Goal: Task Accomplishment & Management: Manage account settings

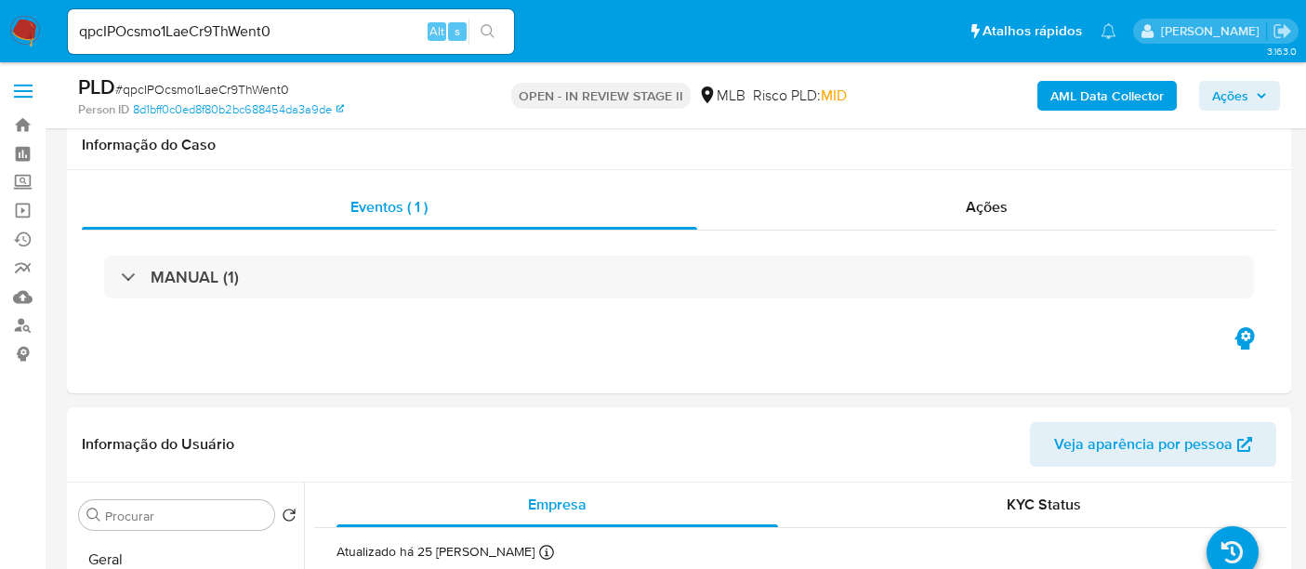
select select "10"
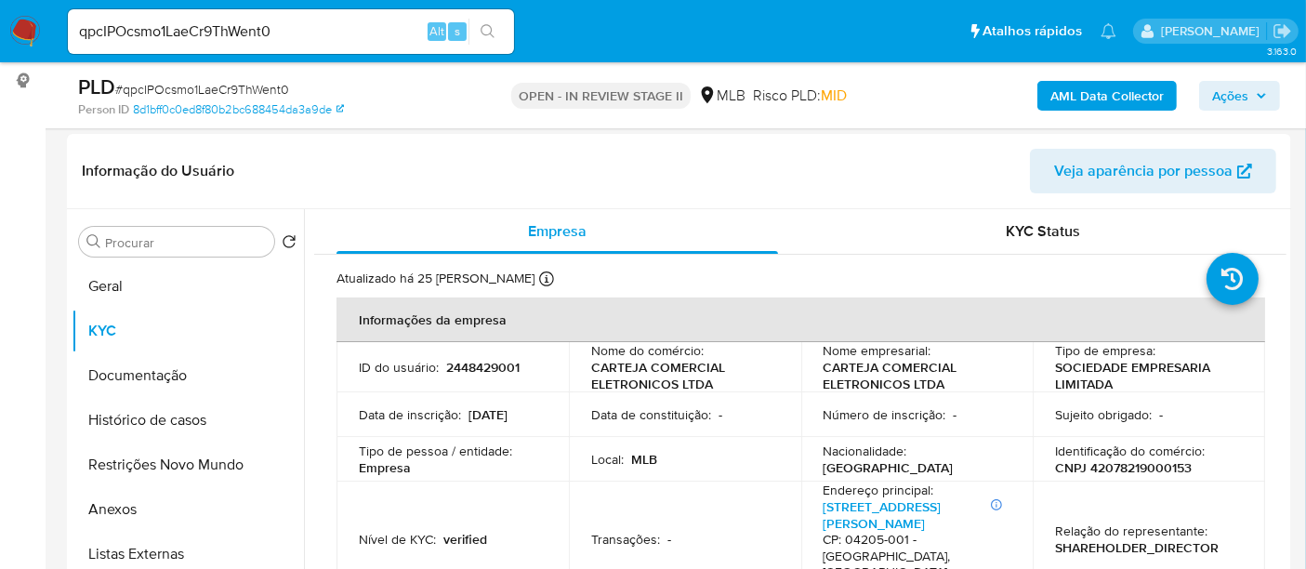
scroll to position [315, 0]
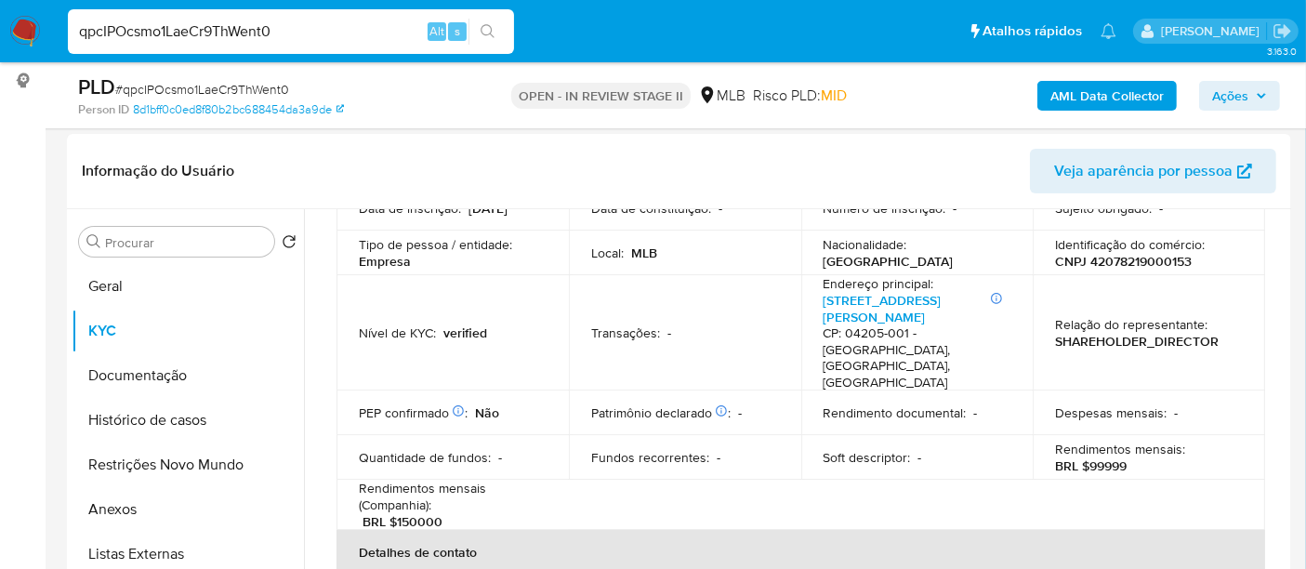
drag, startPoint x: 321, startPoint y: 26, endPoint x: 0, endPoint y: 25, distance: 320.7
click at [0, 25] on nav "Pausado Ver notificaciones qpcIPOcsmo1LaeCr9ThWent0 Alt s Atalhos rápidos Presi…" at bounding box center [653, 31] width 1306 height 62
paste input "X3rI91QQorgIJyKf76g9ipcl"
type input "X3rI91QQorgIJyKf76g9ipcl"
click at [481, 29] on icon "search-icon" at bounding box center [488, 31] width 14 height 14
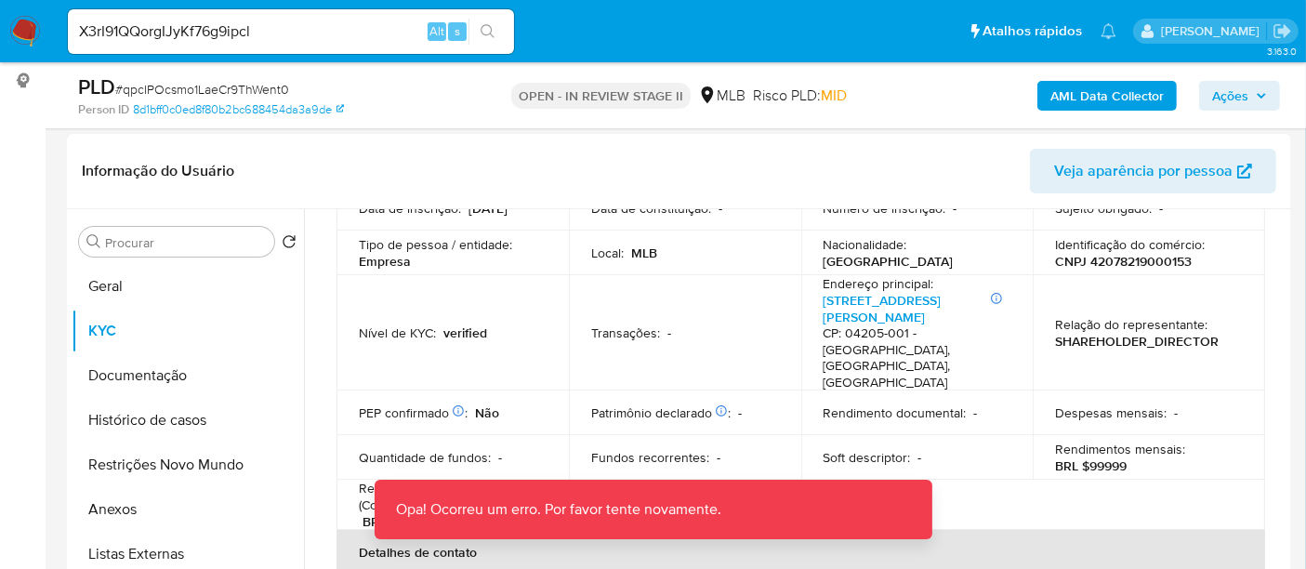
click at [23, 16] on img at bounding box center [25, 32] width 32 height 32
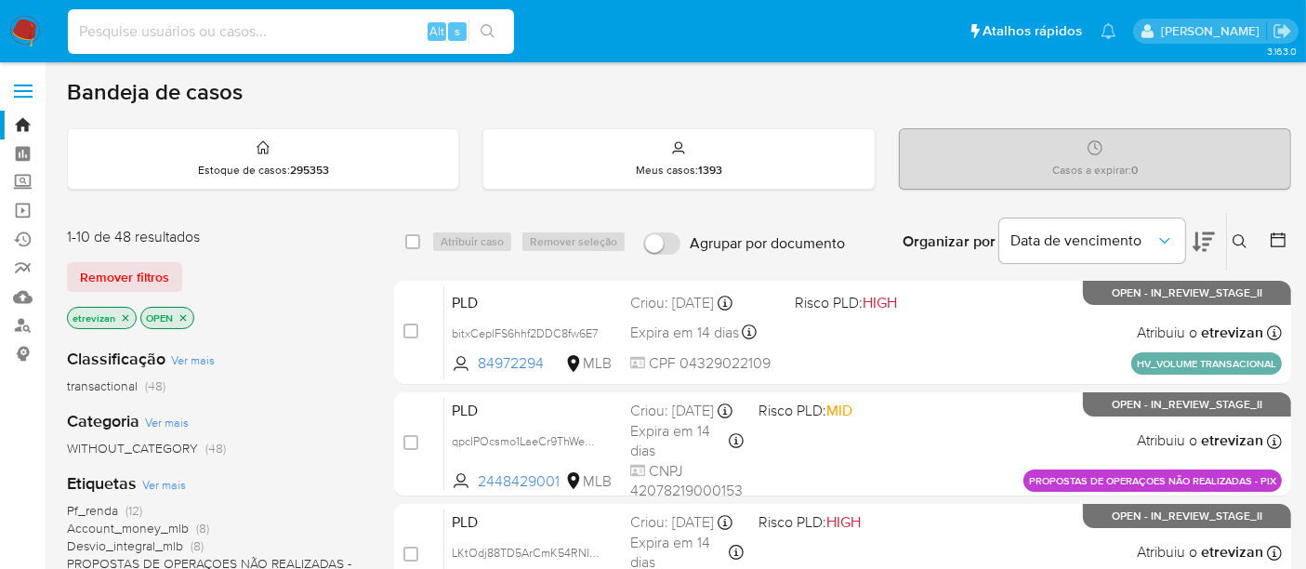
click at [193, 30] on input at bounding box center [291, 32] width 446 height 24
paste input "X3rI91QQorgIJyKf76g9ipcl"
type input "X3rI91QQorgIJyKf76g9ipcl"
click at [486, 21] on button "search-icon" at bounding box center [487, 32] width 38 height 26
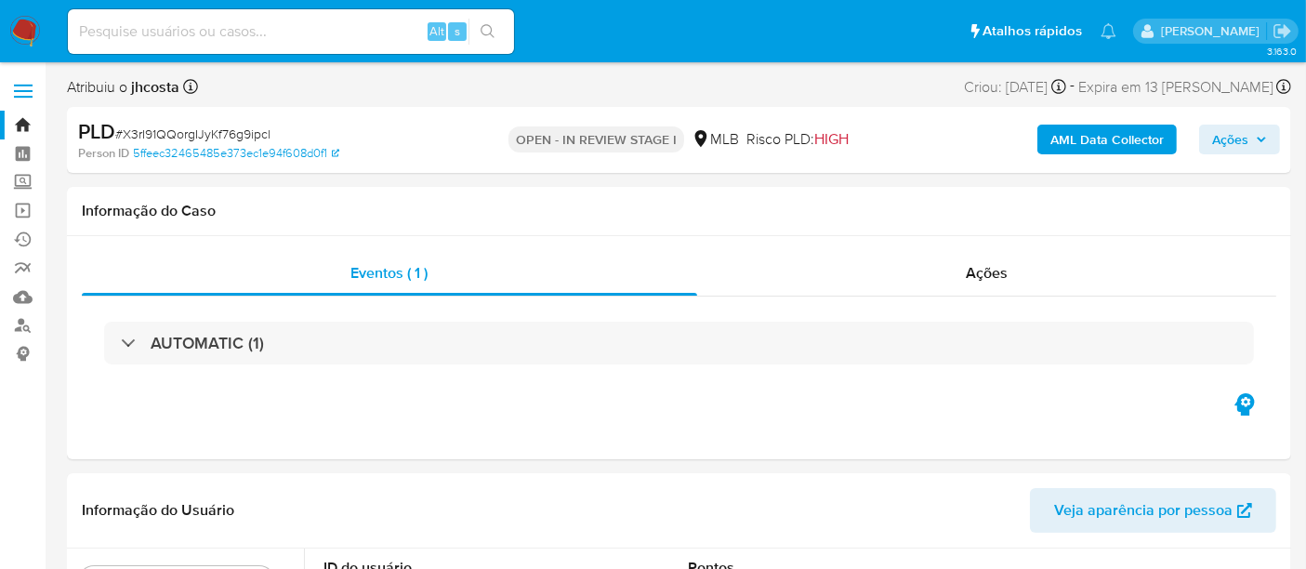
select select "10"
drag, startPoint x: 125, startPoint y: 128, endPoint x: 276, endPoint y: 134, distance: 151.6
click at [276, 134] on div "PLD # X3rI91QQorgIJyKf76g9ipcl" at bounding box center [275, 132] width 394 height 28
copy span "X3rI91QQorgIJyKf76g9ipcl"
click at [39, 35] on img at bounding box center [25, 32] width 32 height 32
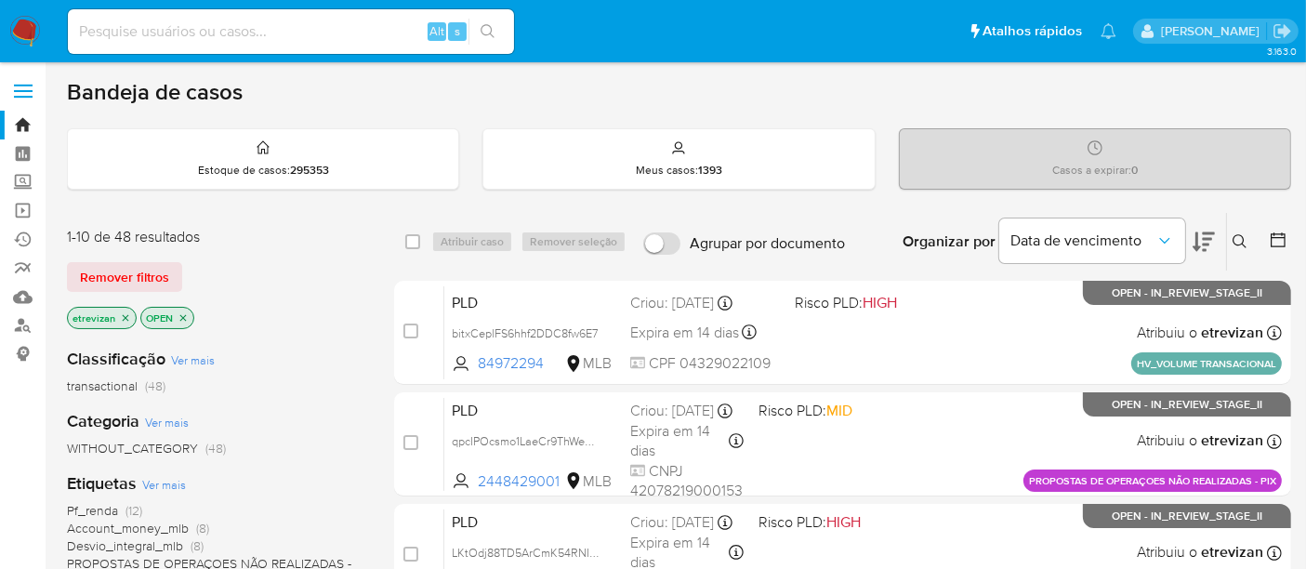
click at [125, 312] on icon "close-filter" at bounding box center [125, 317] width 11 height 11
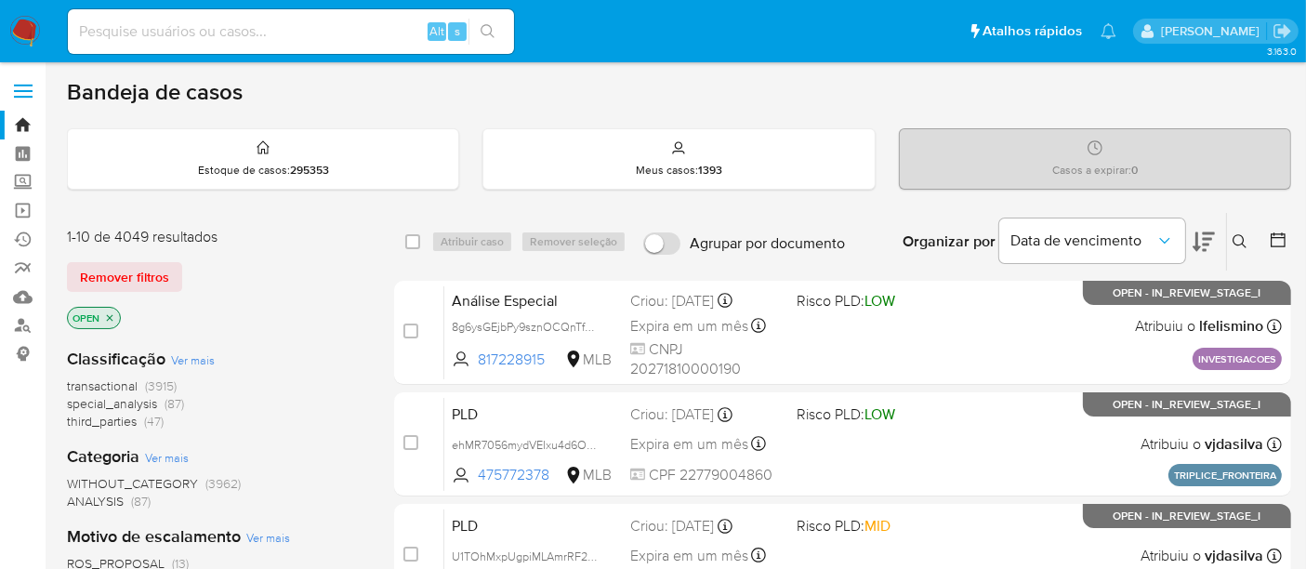
click at [1237, 235] on icon at bounding box center [1239, 241] width 15 height 15
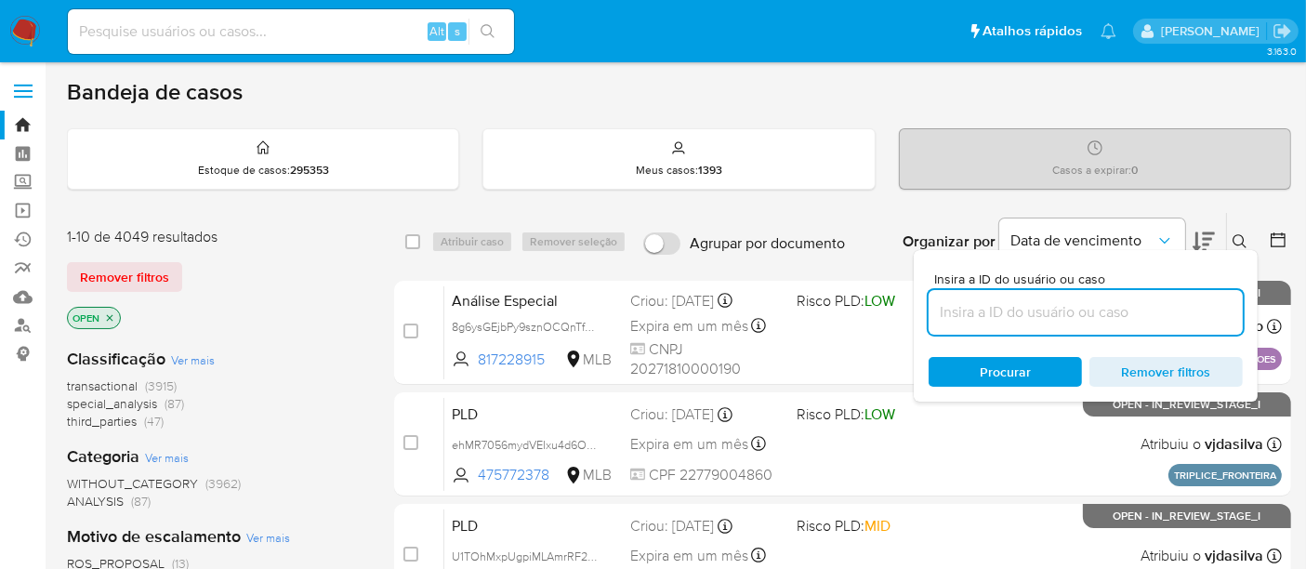
click at [938, 311] on input at bounding box center [1086, 312] width 314 height 24
type input "X3rI91QQorgIJyKf76g9ipcl"
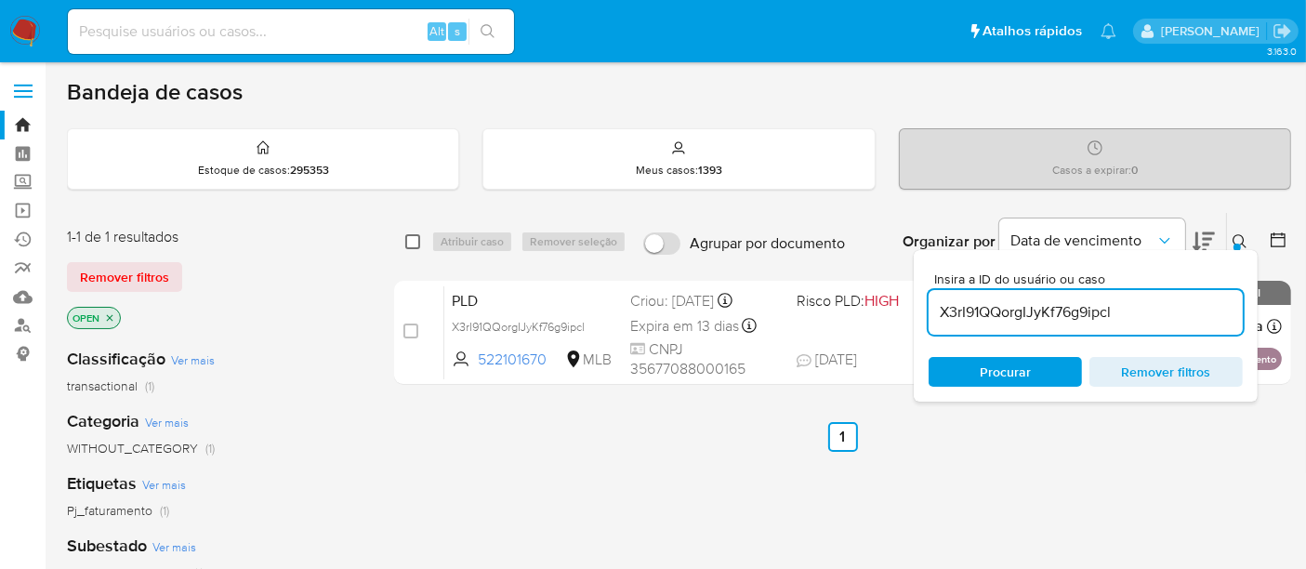
click at [415, 243] on input "checkbox" at bounding box center [412, 241] width 15 height 15
checkbox input "true"
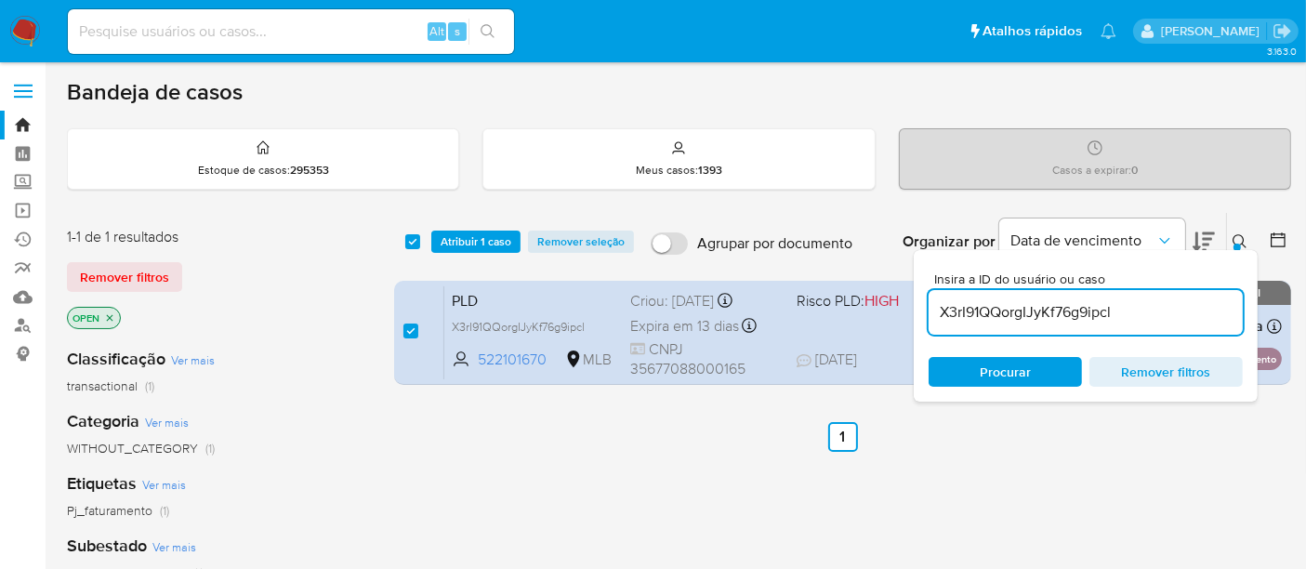
click at [481, 227] on div "select-all-cases-checkbox Atribuir 1 caso Remover seleção Agrupar por documento…" at bounding box center [842, 242] width 897 height 58
click at [473, 236] on span "Atribuir 1 caso" at bounding box center [476, 241] width 71 height 19
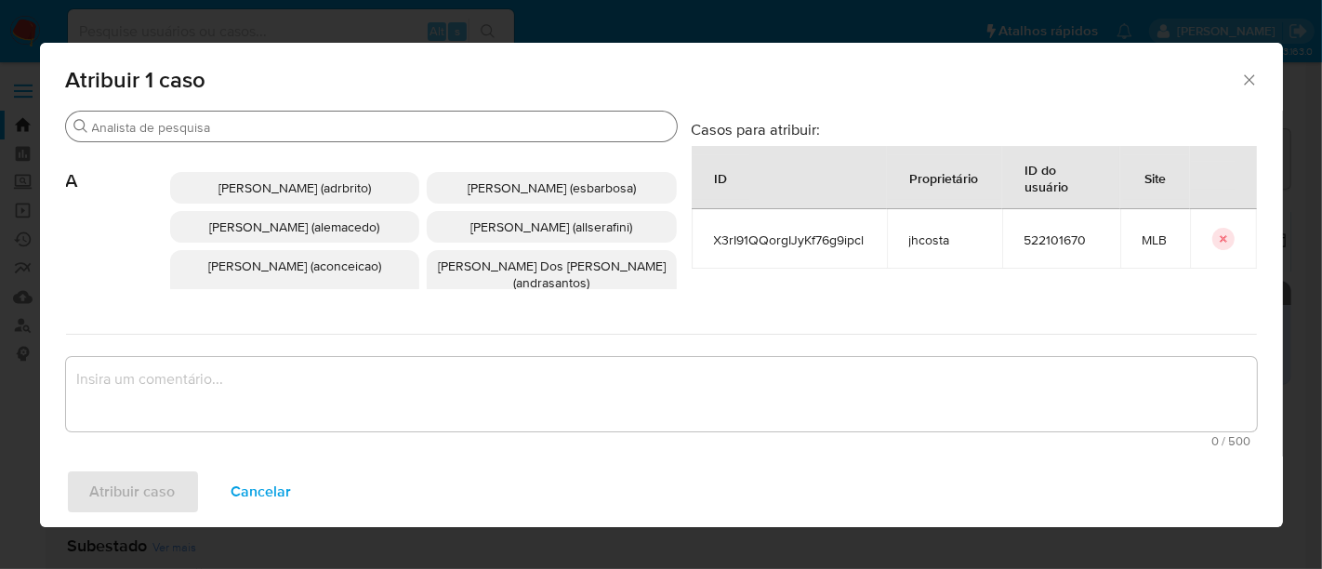
click at [162, 131] on input "Buscar" at bounding box center [380, 127] width 577 height 17
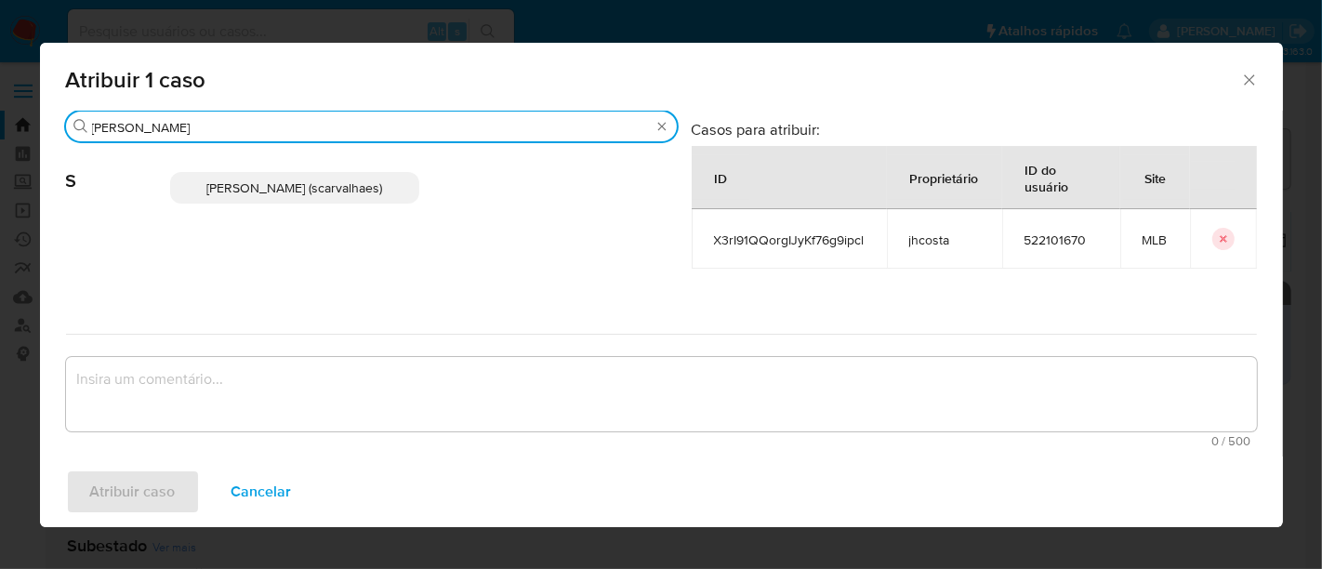
type input "sara"
click at [239, 197] on p "Sara Heide Carvalhaes Gomes Teixeira (scarvalhaes)" at bounding box center [295, 188] width 250 height 32
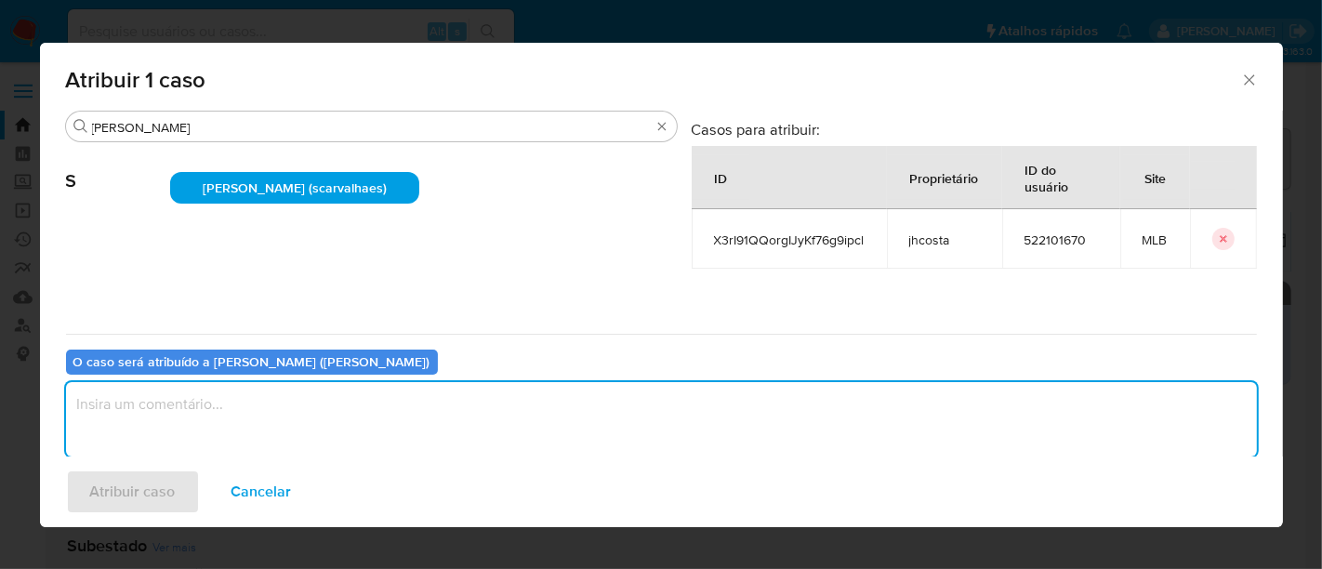
click at [221, 418] on textarea "assign-modal" at bounding box center [661, 419] width 1191 height 74
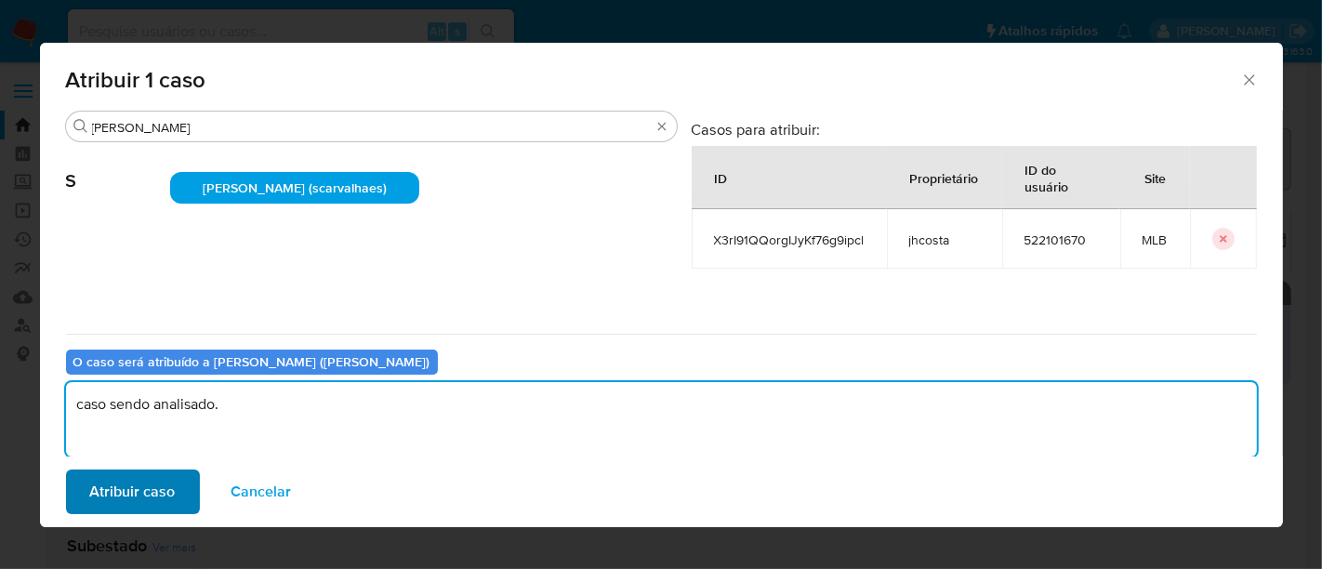
type textarea "caso sendo analisado."
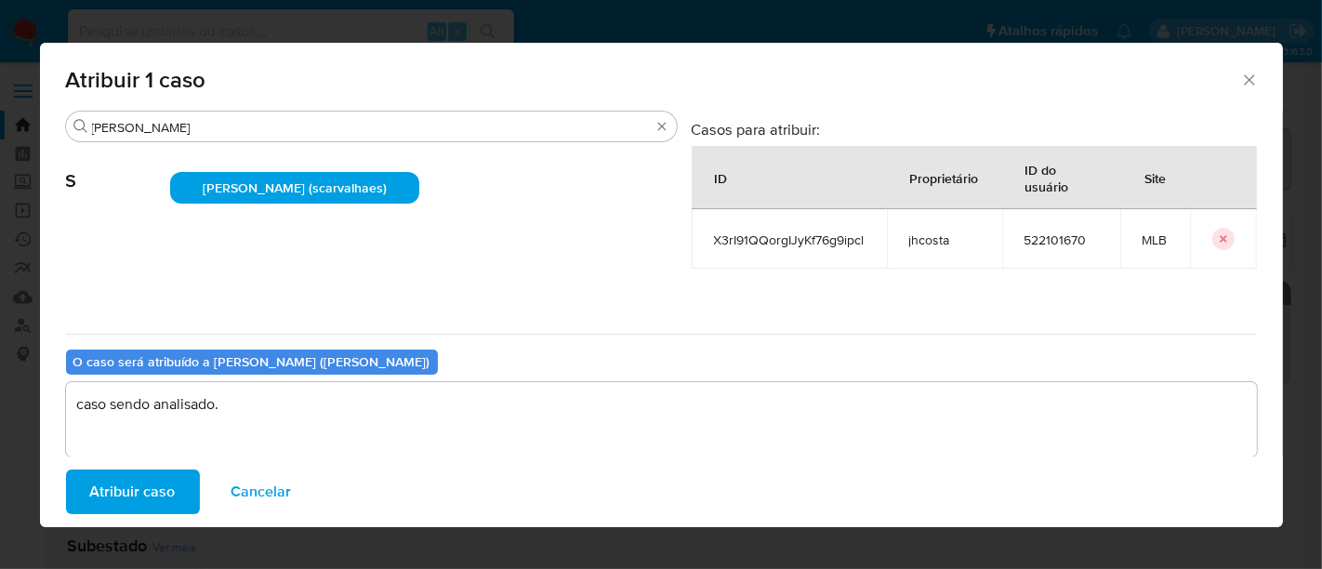
click at [153, 489] on span "Atribuir caso" at bounding box center [133, 491] width 86 height 41
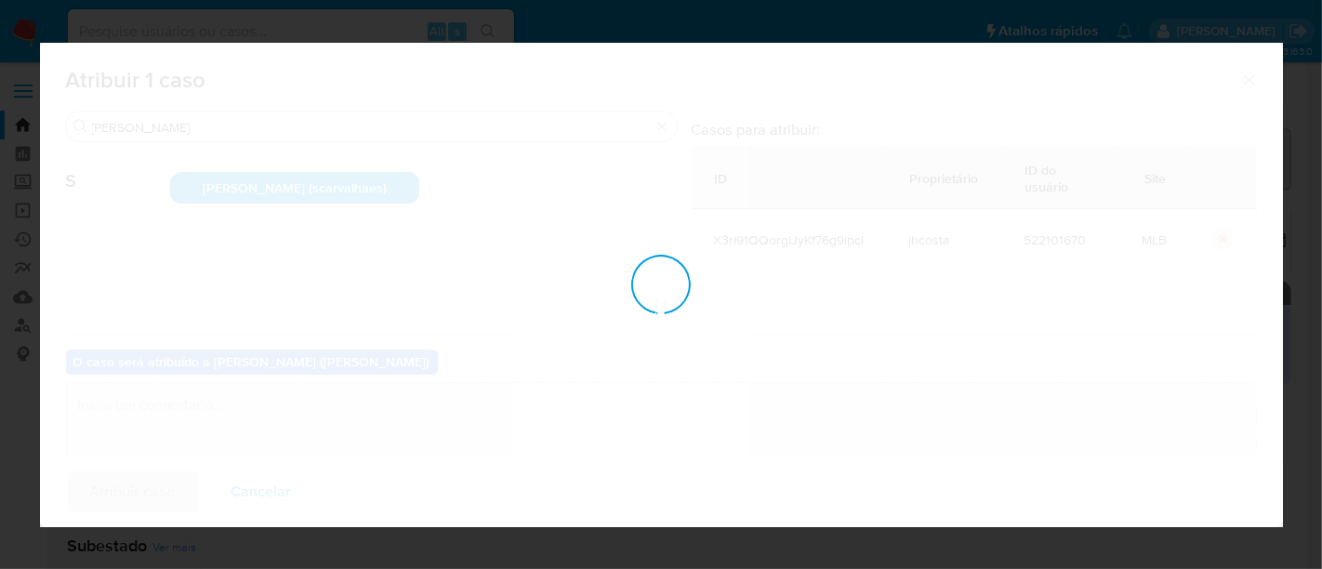
checkbox input "false"
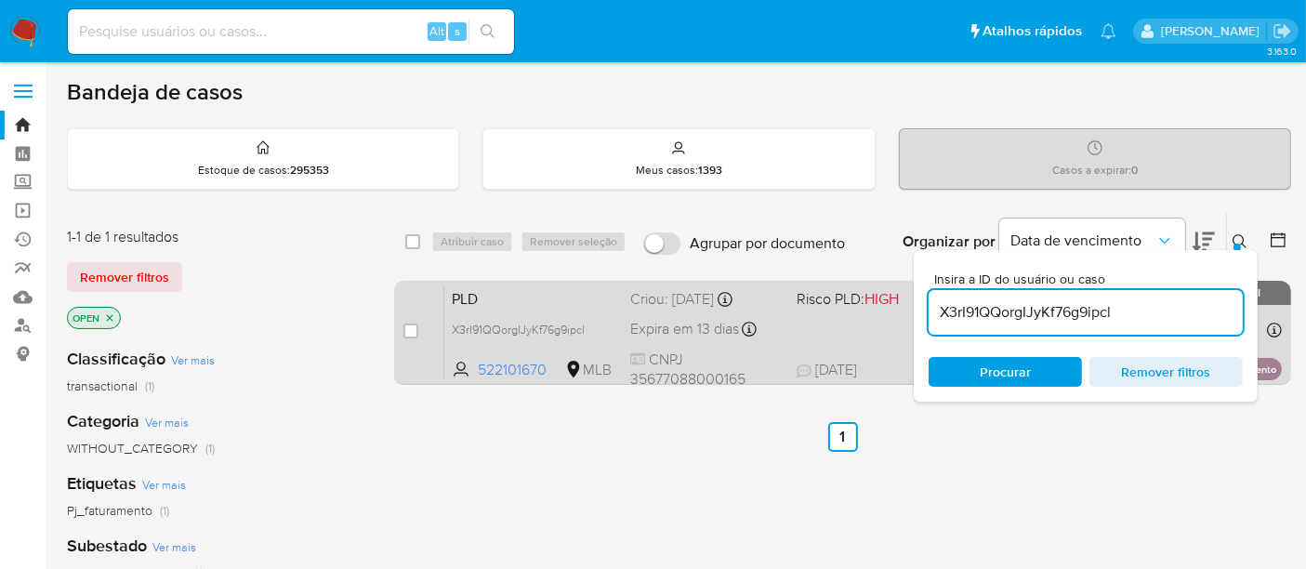
click at [850, 327] on span at bounding box center [873, 329] width 152 height 4
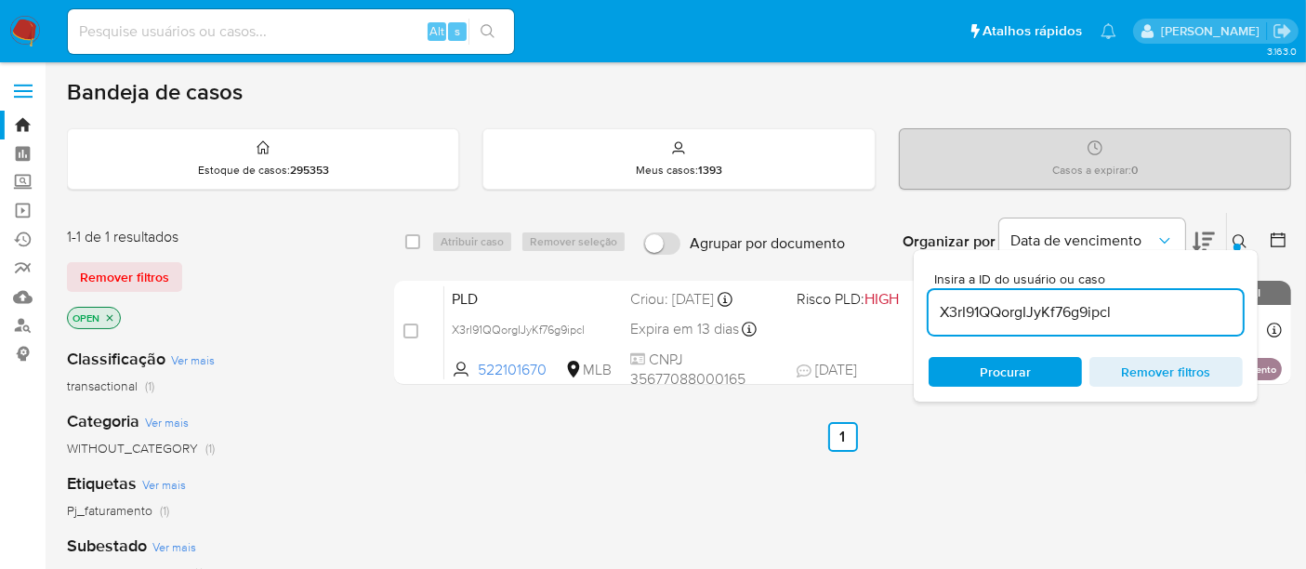
click at [172, 38] on input at bounding box center [291, 32] width 446 height 24
paste input "zkD2UsTvB1QOiyRx8s1MpXkB"
type input "zkD2UsTvB1QOiyRx8s1MpXkB"
click at [494, 20] on button "search-icon" at bounding box center [487, 32] width 38 height 26
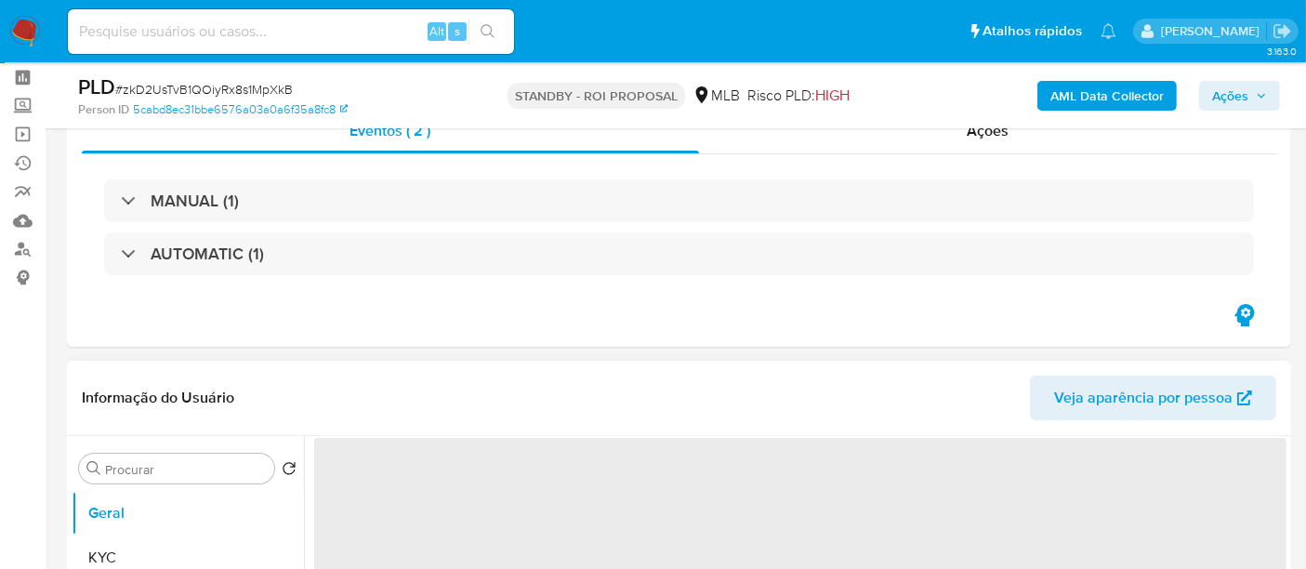
select select "10"
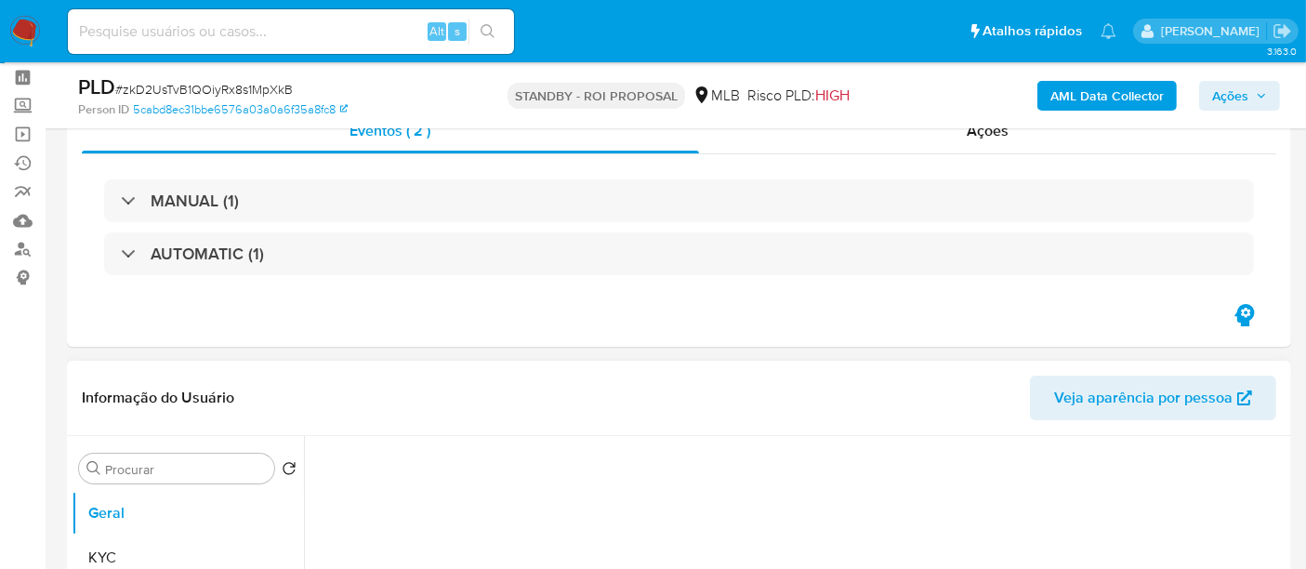
scroll to position [206, 0]
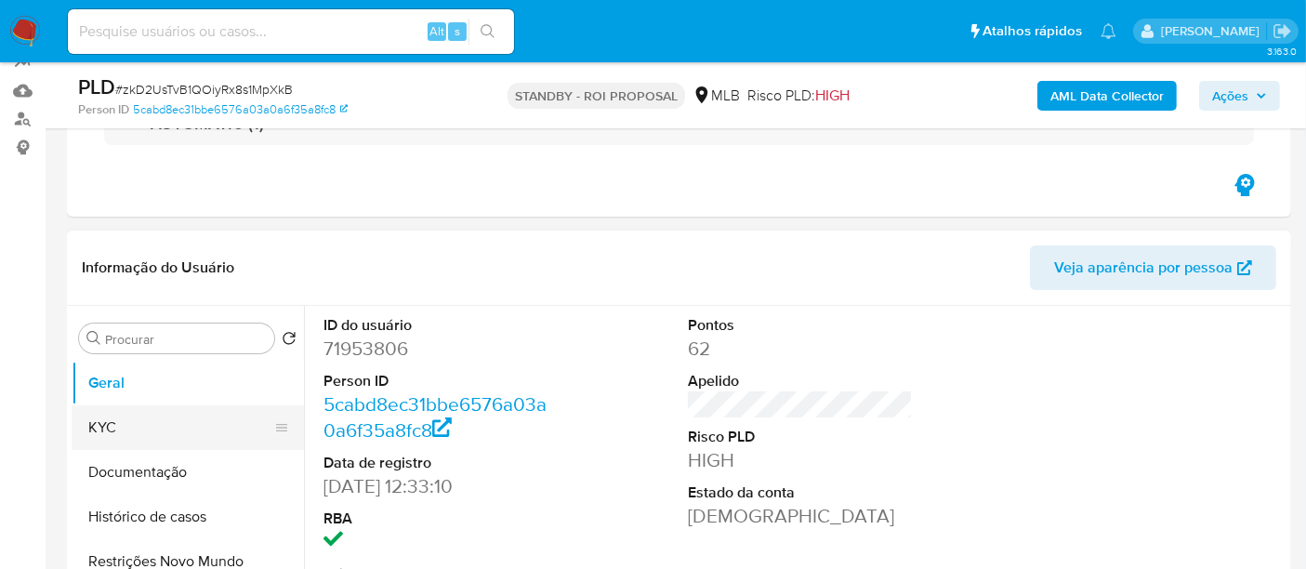
drag, startPoint x: 117, startPoint y: 434, endPoint x: 140, endPoint y: 428, distance: 24.1
click at [117, 434] on button "KYC" at bounding box center [180, 427] width 217 height 45
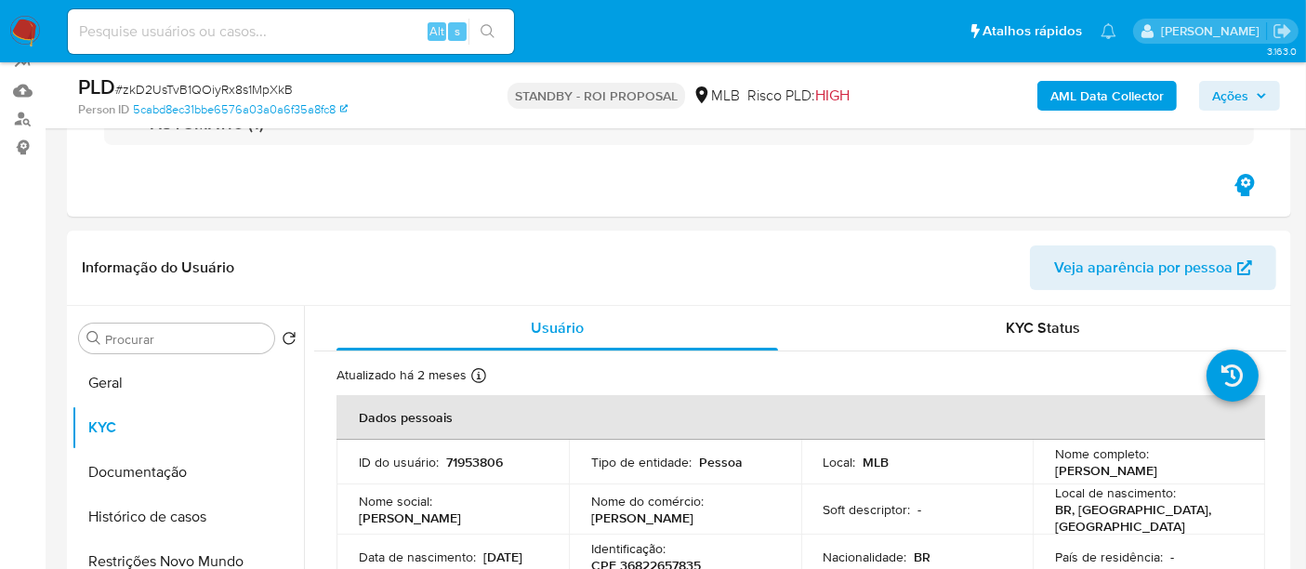
scroll to position [103, 0]
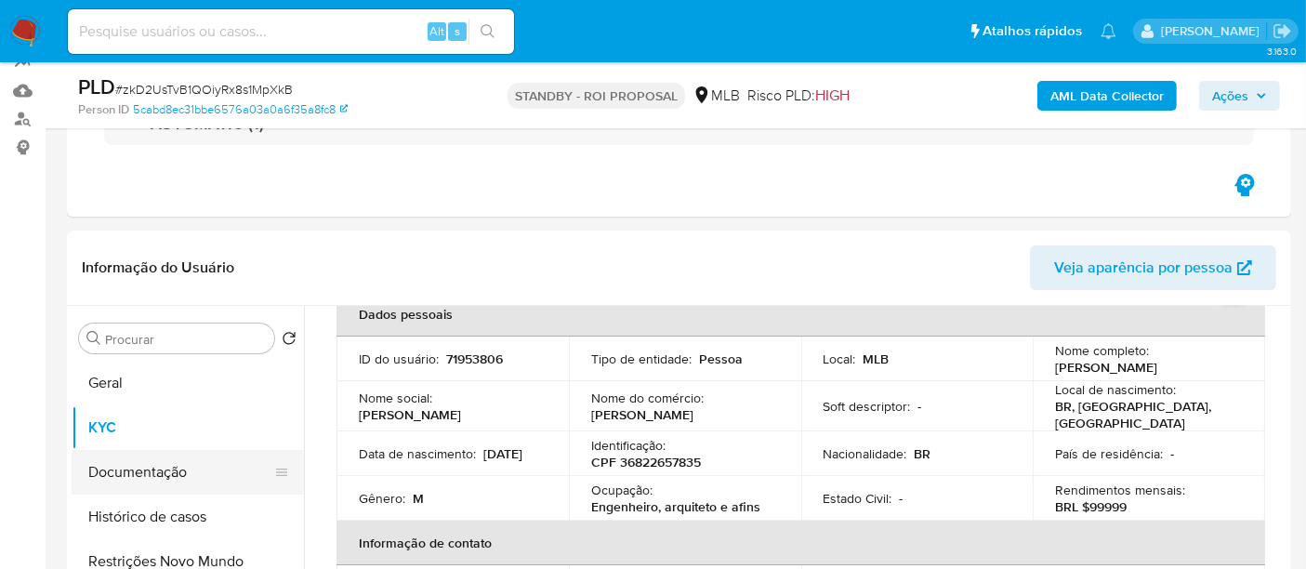
click at [125, 477] on button "Documentação" at bounding box center [180, 472] width 217 height 45
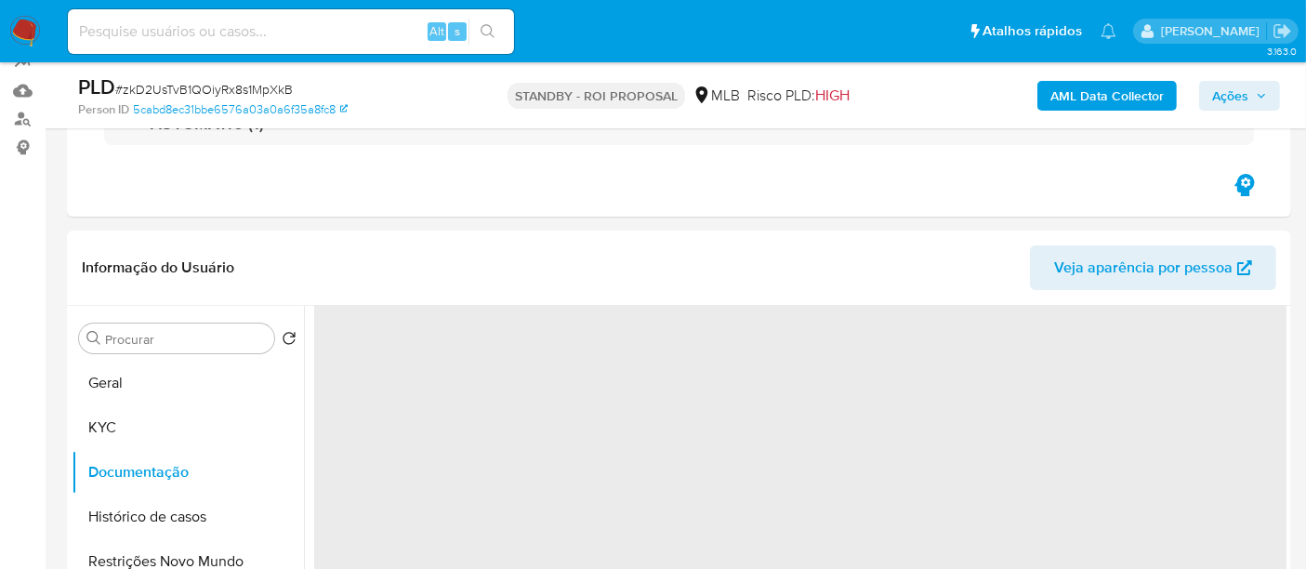
scroll to position [0, 0]
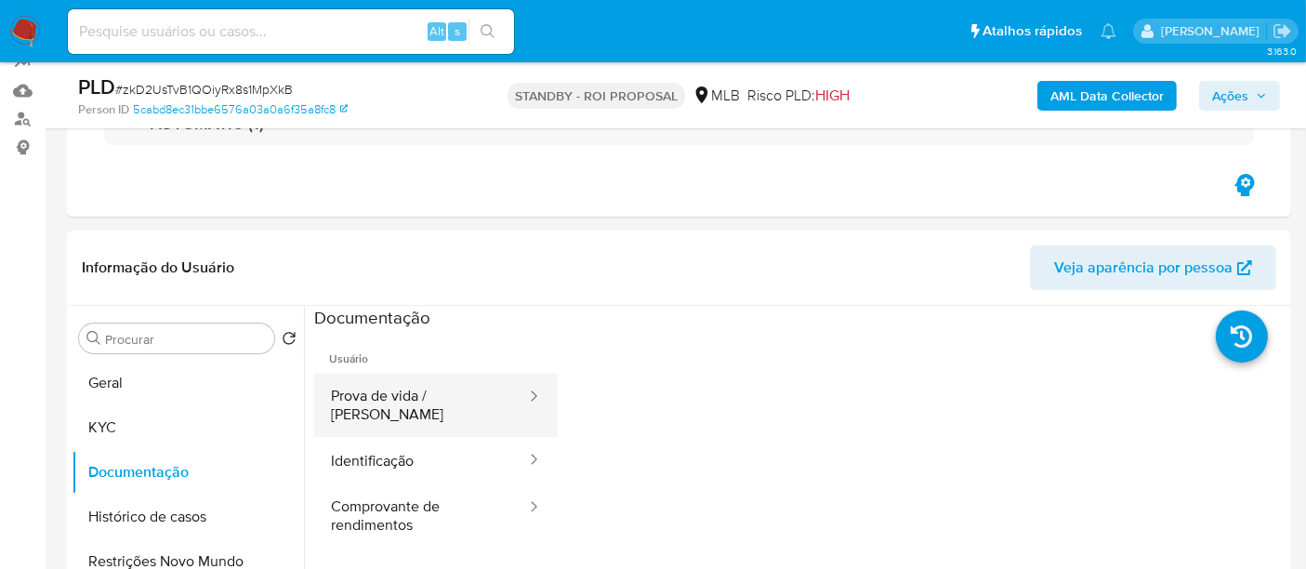
click at [435, 397] on button "Prova de vida / [PERSON_NAME]" at bounding box center [421, 405] width 214 height 63
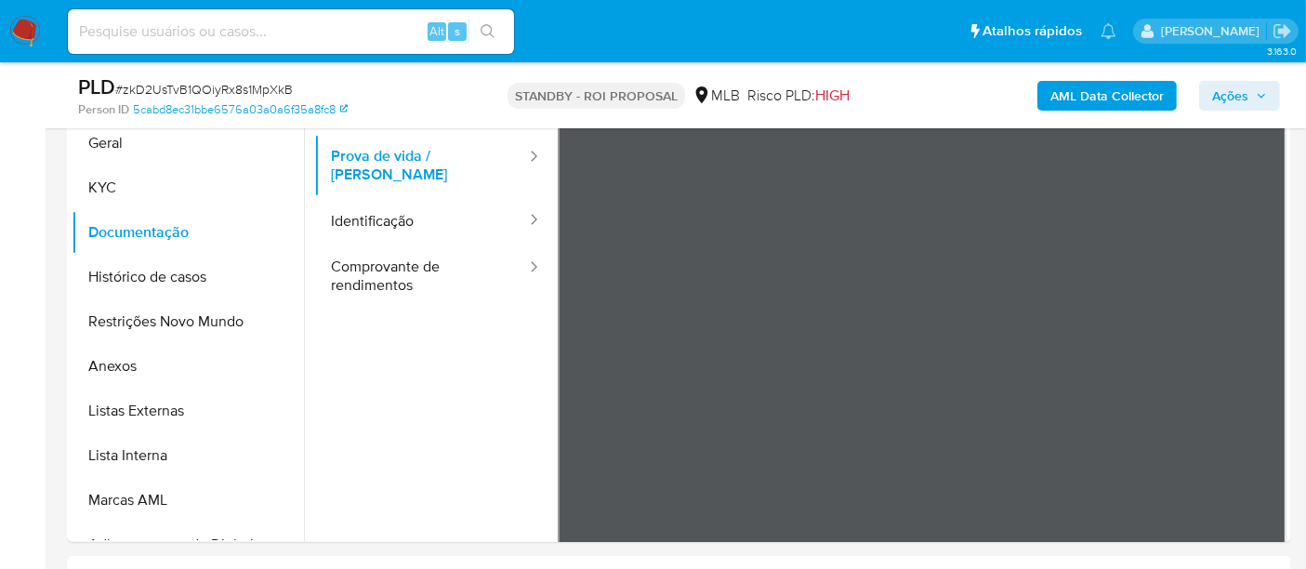
scroll to position [457, 0]
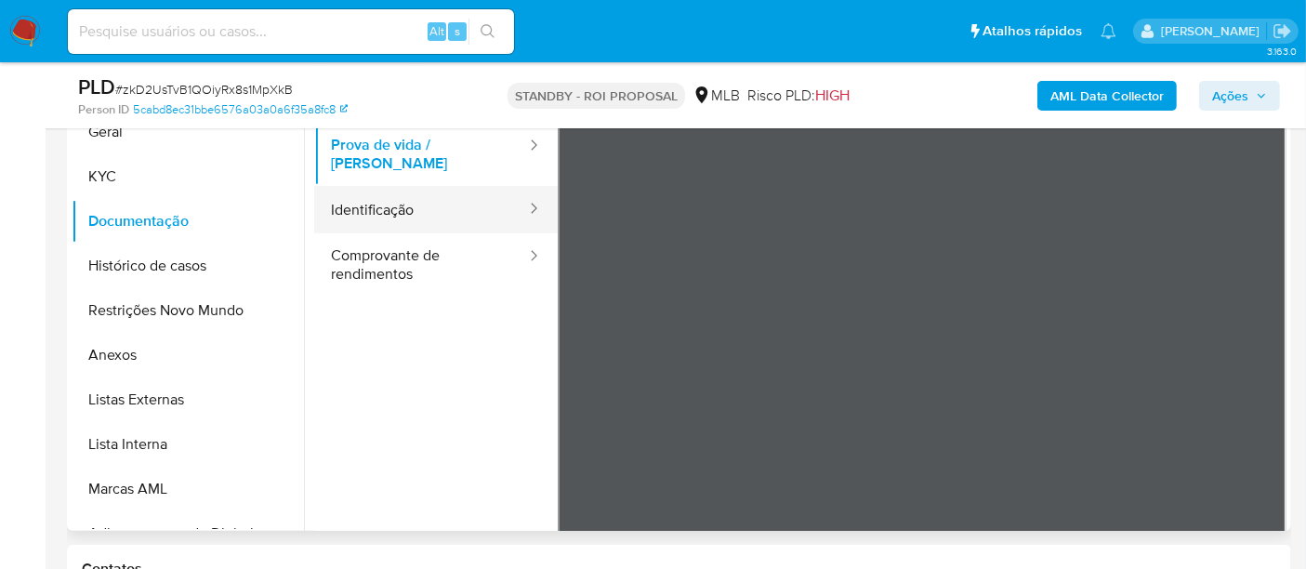
click at [374, 190] on button "Identificação" at bounding box center [421, 209] width 214 height 47
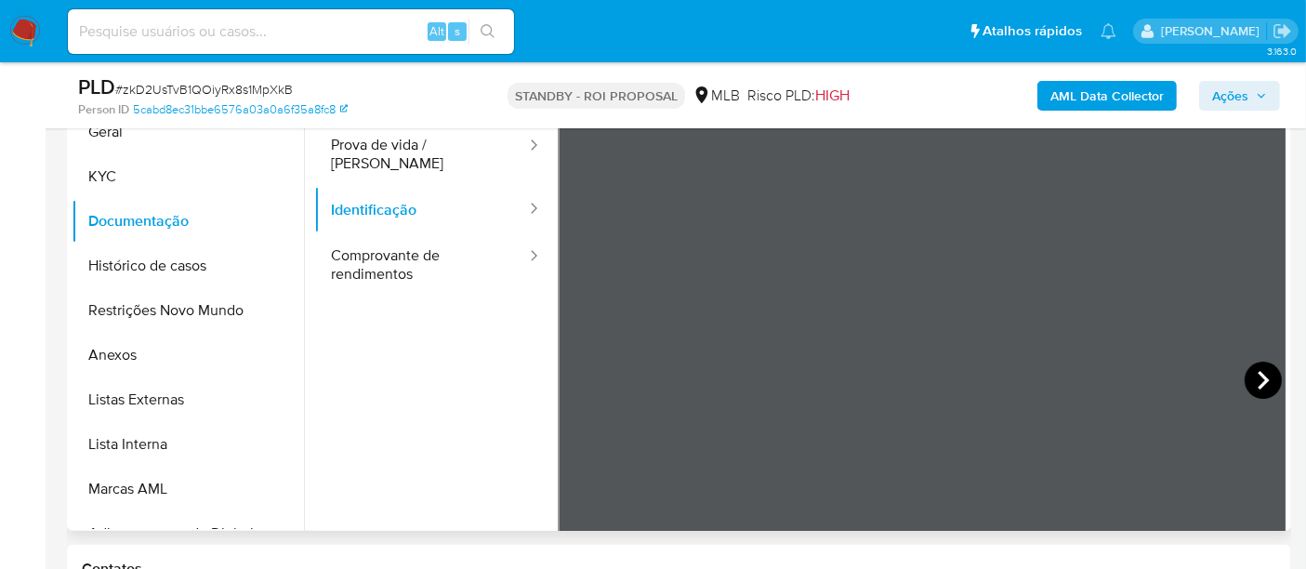
click at [1245, 385] on icon at bounding box center [1263, 380] width 37 height 37
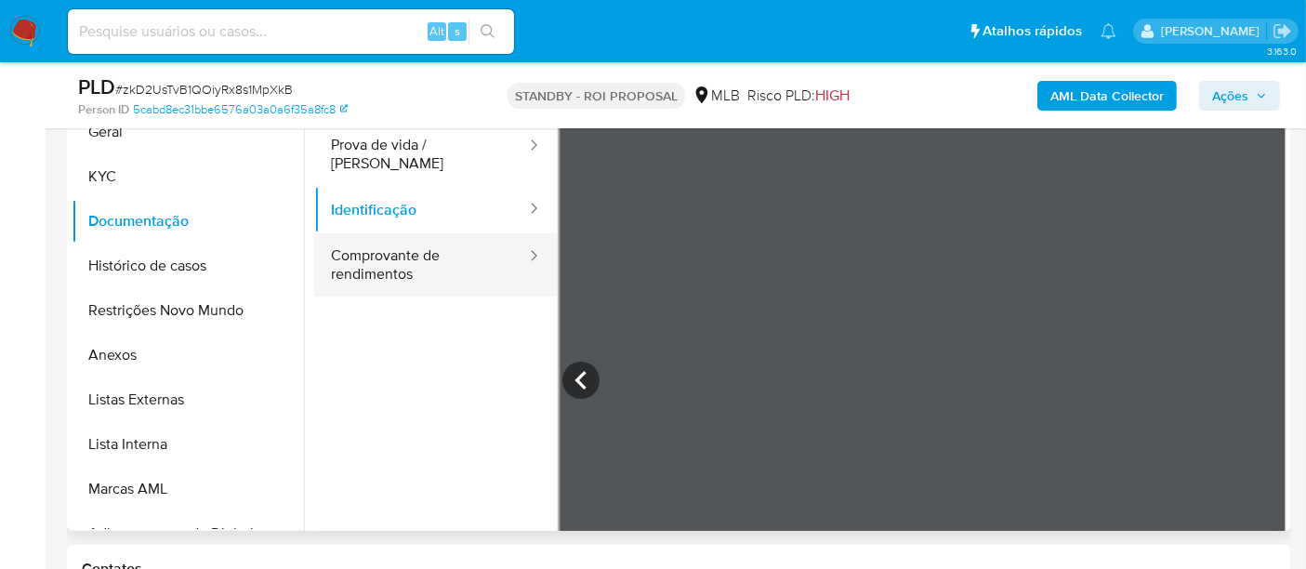
click at [379, 233] on button "Comprovante de rendimentos" at bounding box center [421, 264] width 214 height 63
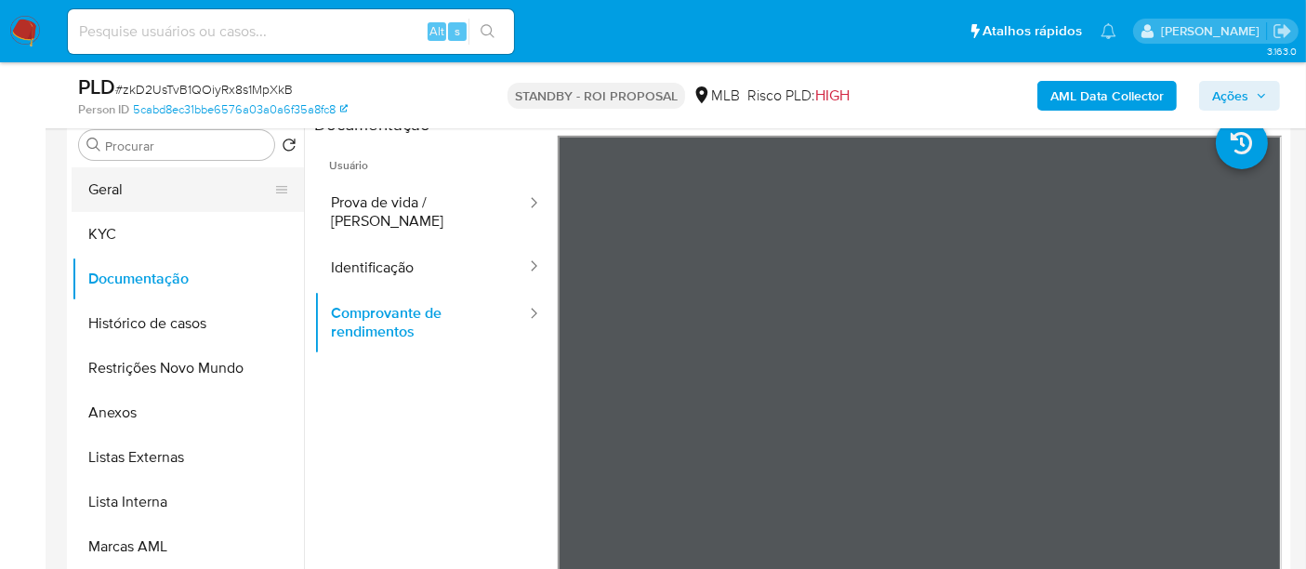
scroll to position [354, 0]
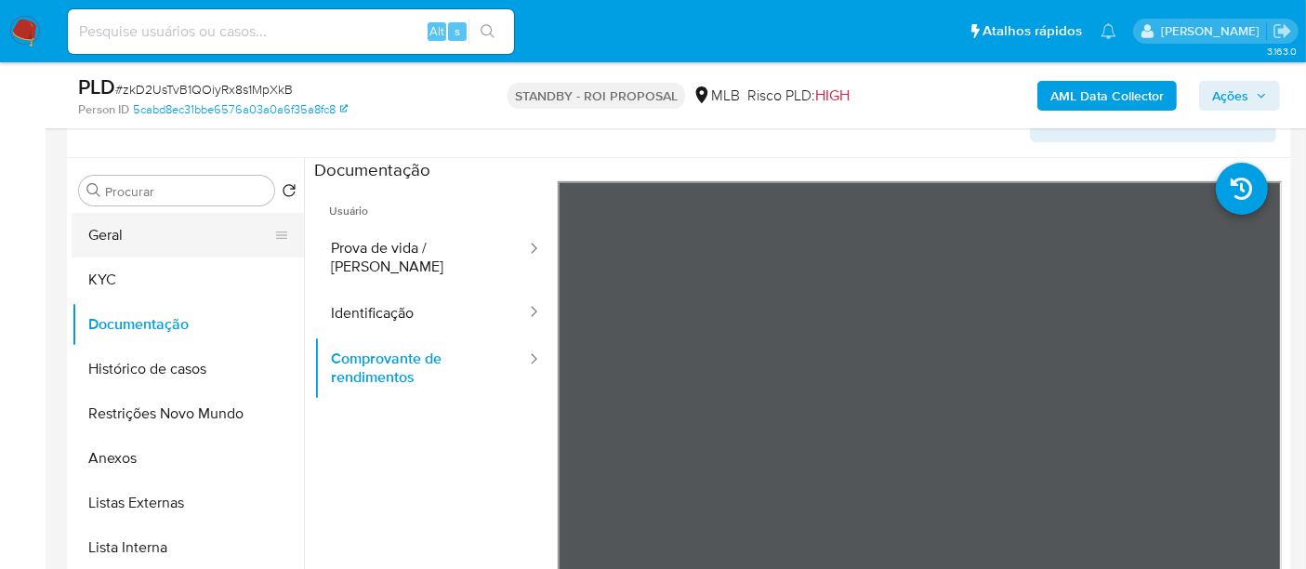
click at [103, 240] on button "Geral" at bounding box center [180, 235] width 217 height 45
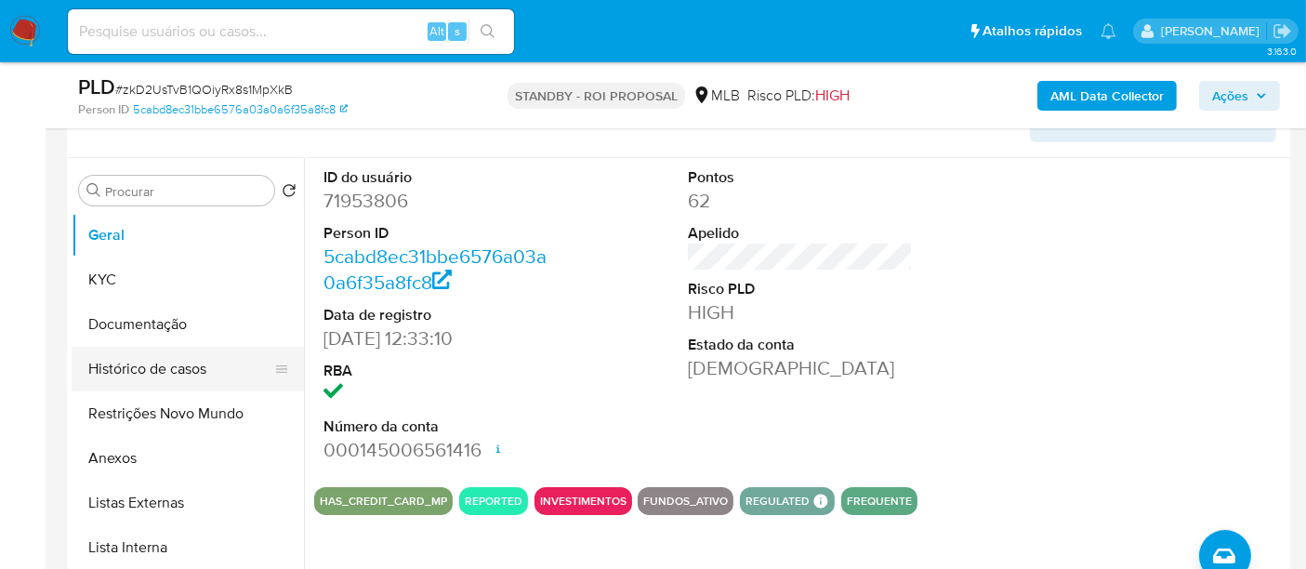
click at [138, 363] on button "Histórico de casos" at bounding box center [180, 369] width 217 height 45
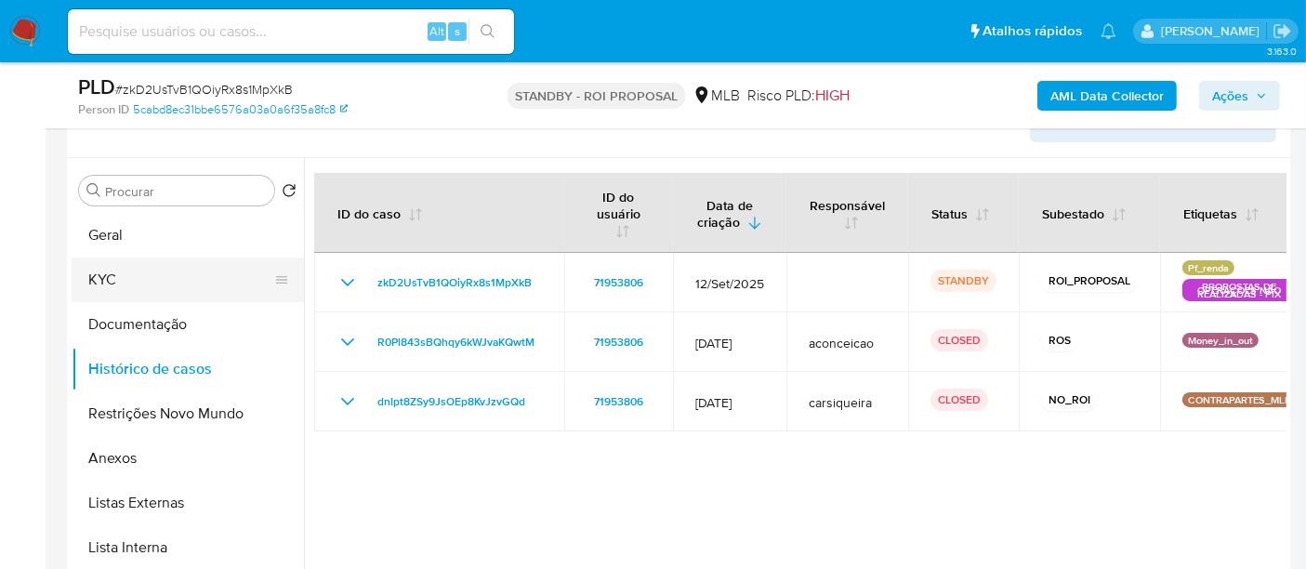
click at [100, 274] on button "KYC" at bounding box center [180, 279] width 217 height 45
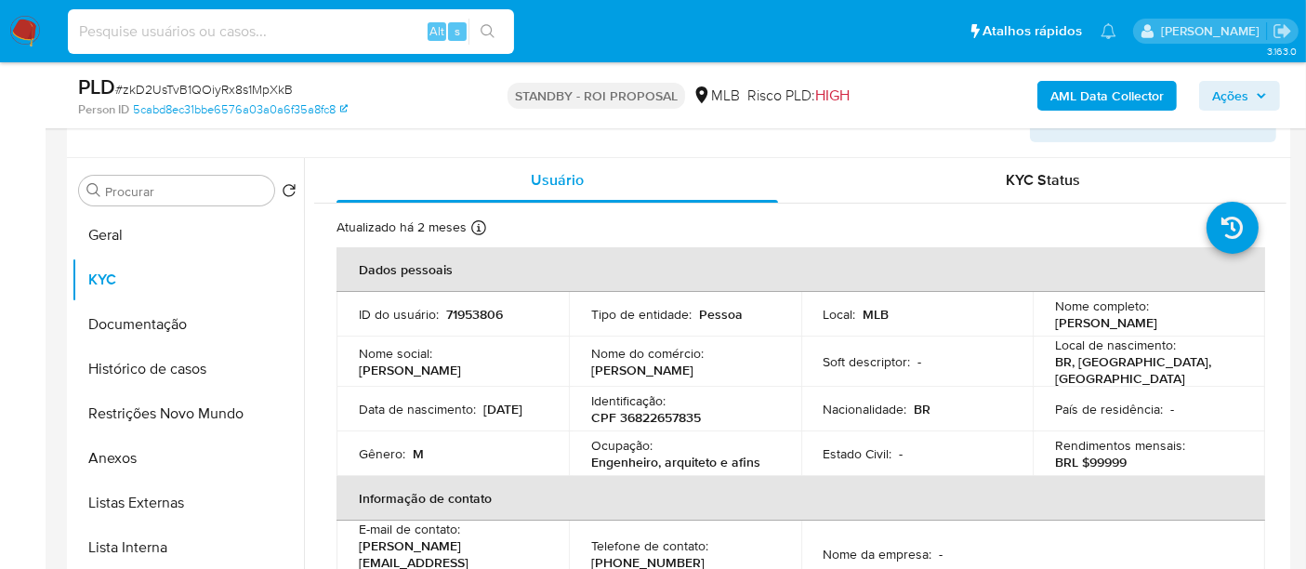
click at [237, 33] on input at bounding box center [291, 32] width 446 height 24
paste input "BPc6omLLJb6p9mcMH32DlSW0"
type input "BPc6omLLJb6p9mcMH32DlSW0"
click at [485, 24] on icon "search-icon" at bounding box center [488, 31] width 14 height 14
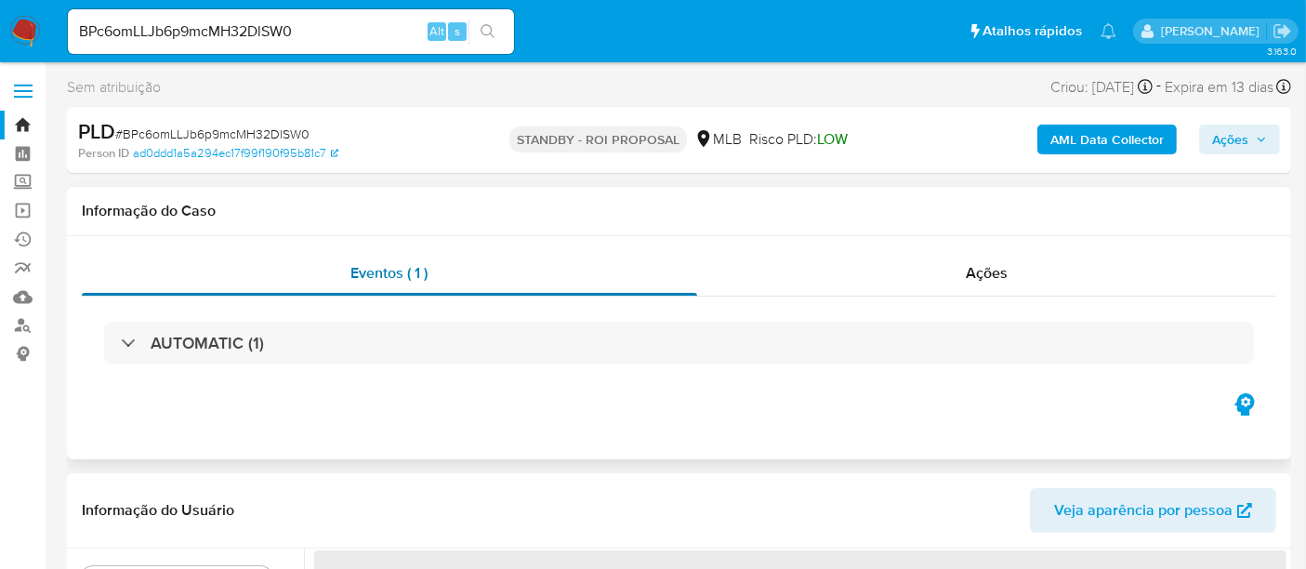
select select "10"
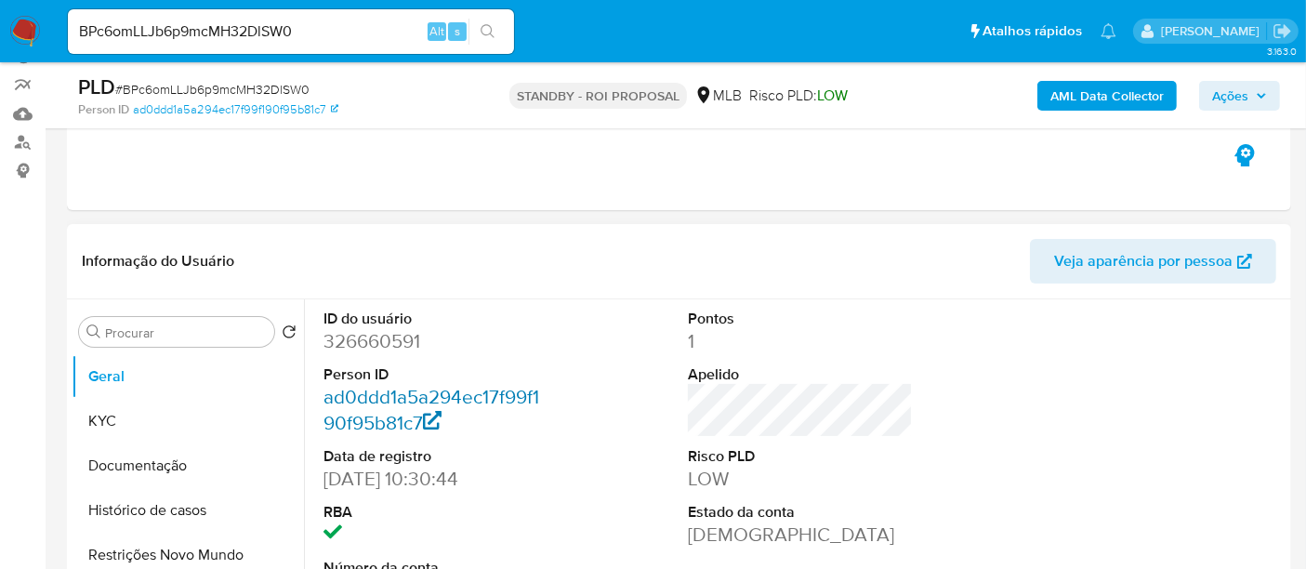
scroll to position [206, 0]
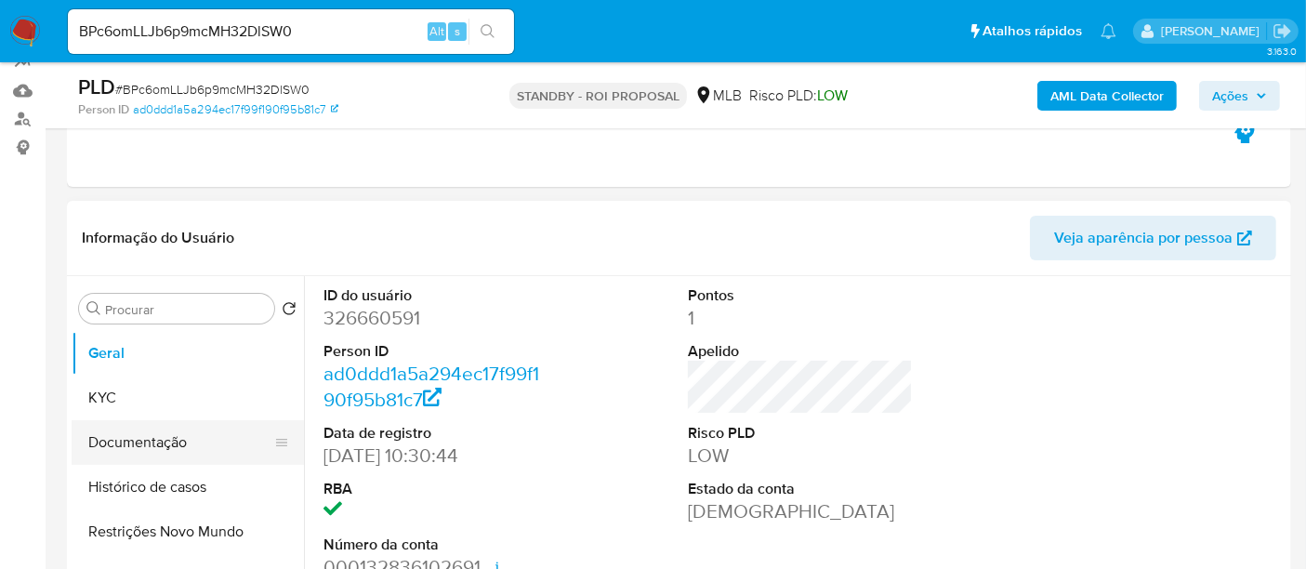
drag, startPoint x: 126, startPoint y: 447, endPoint x: 163, endPoint y: 447, distance: 36.2
click at [126, 447] on button "Documentação" at bounding box center [180, 442] width 217 height 45
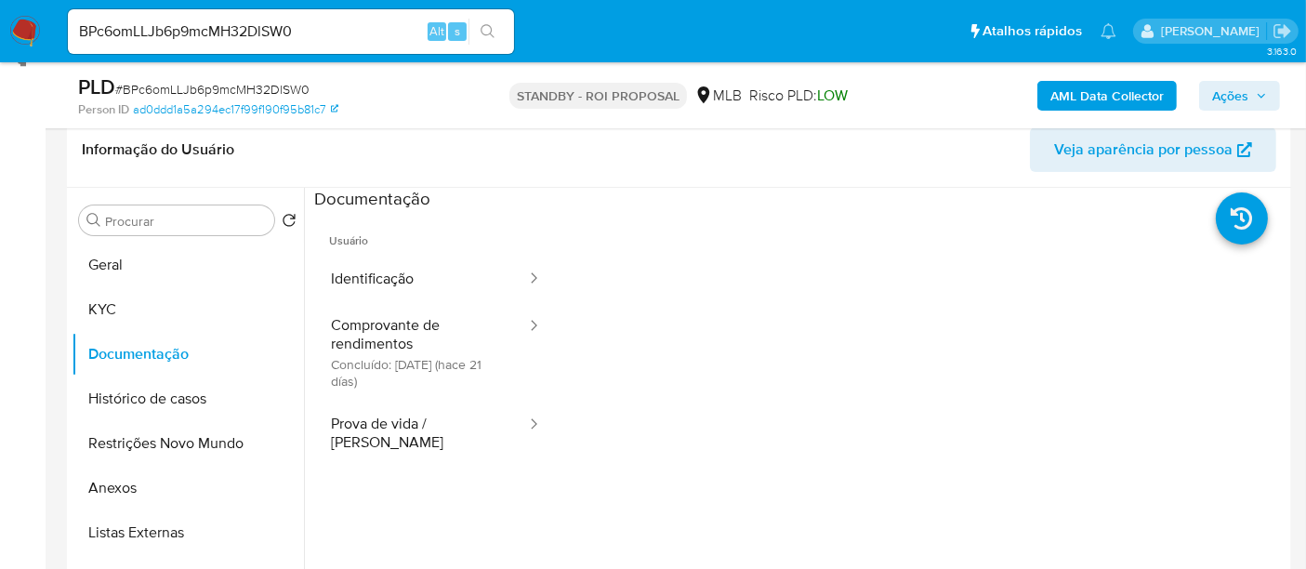
scroll to position [302, 0]
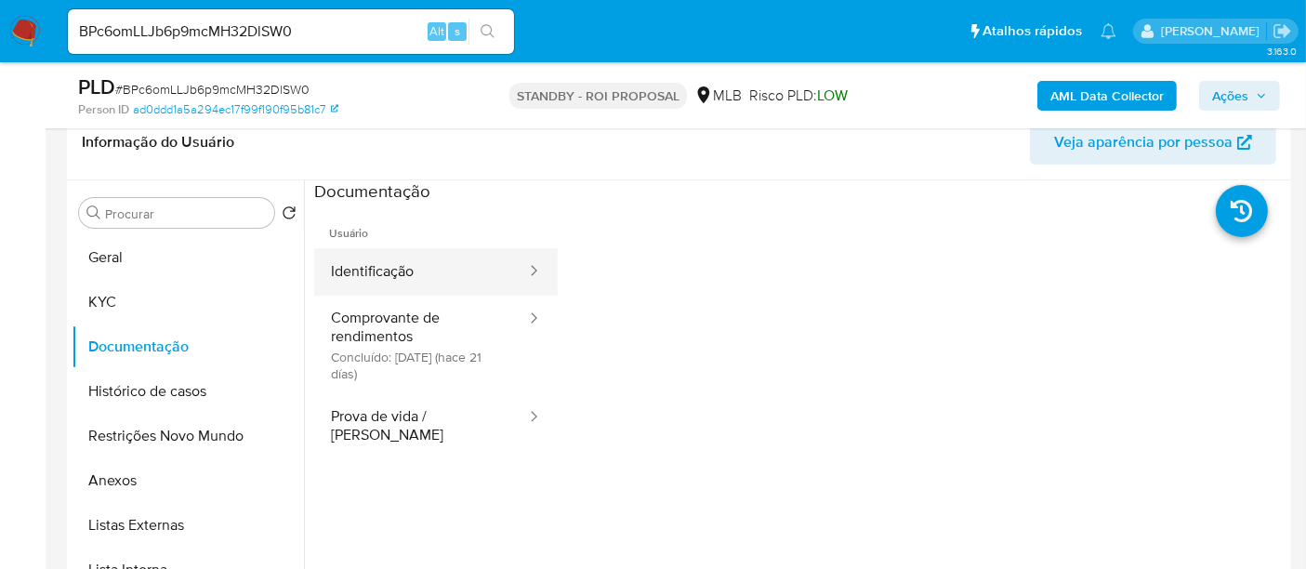
click at [395, 265] on button "Identificação" at bounding box center [421, 271] width 214 height 47
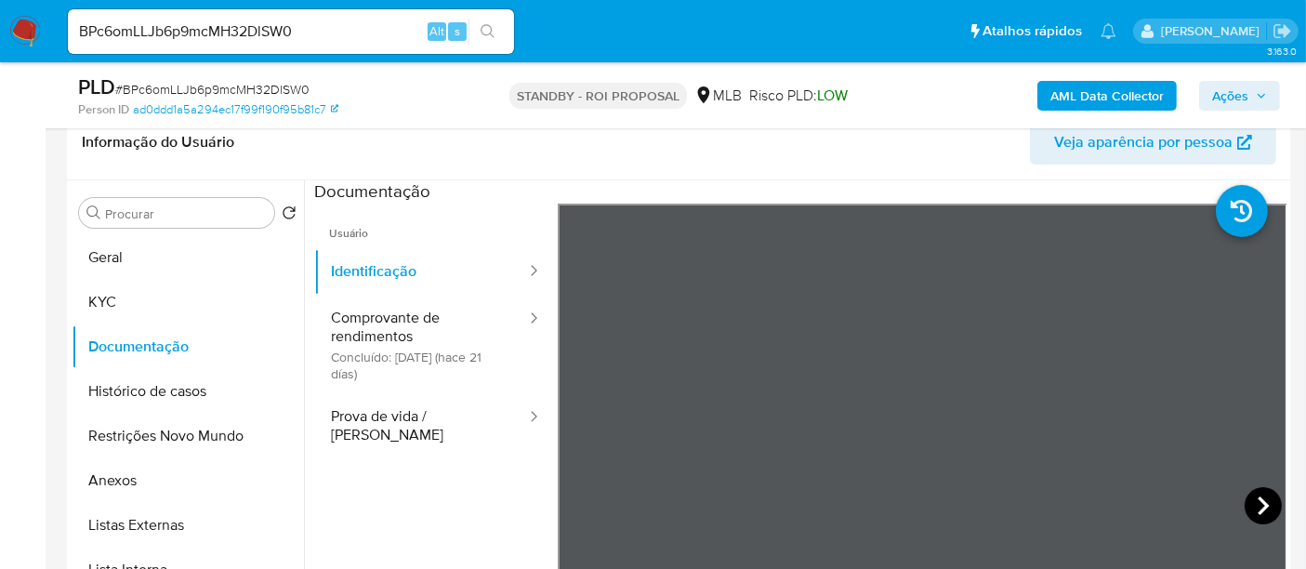
click at [1258, 508] on icon at bounding box center [1263, 505] width 11 height 19
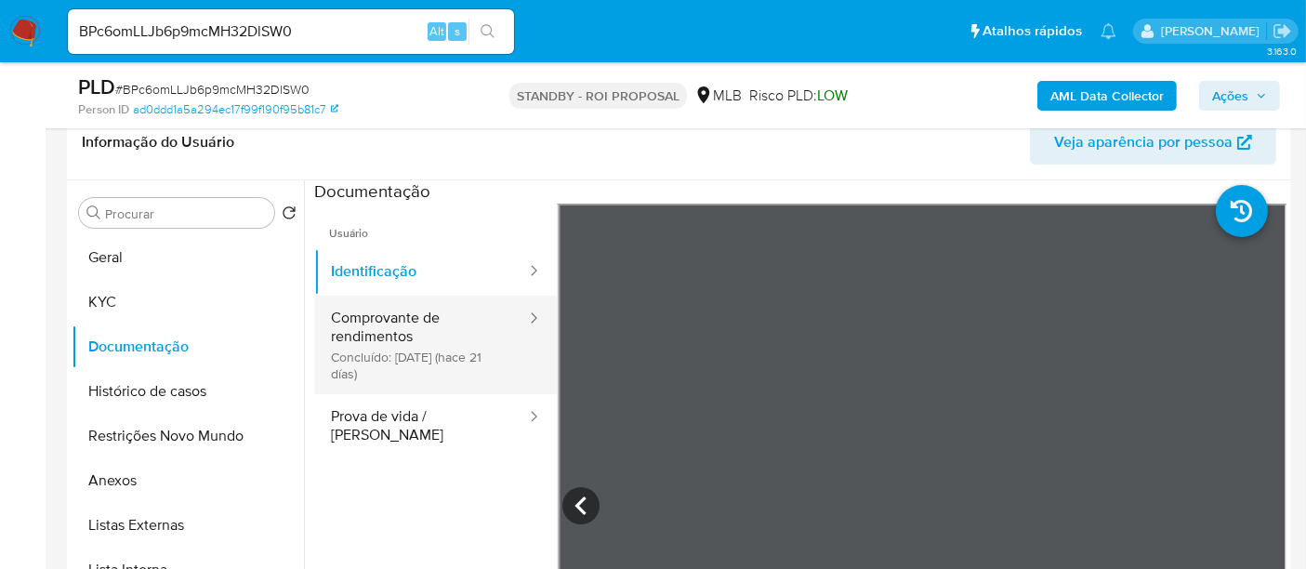
click at [409, 323] on button "Comprovante de rendimentos Concluído: [DATE] (hace 21 [PERSON_NAME])" at bounding box center [421, 345] width 214 height 99
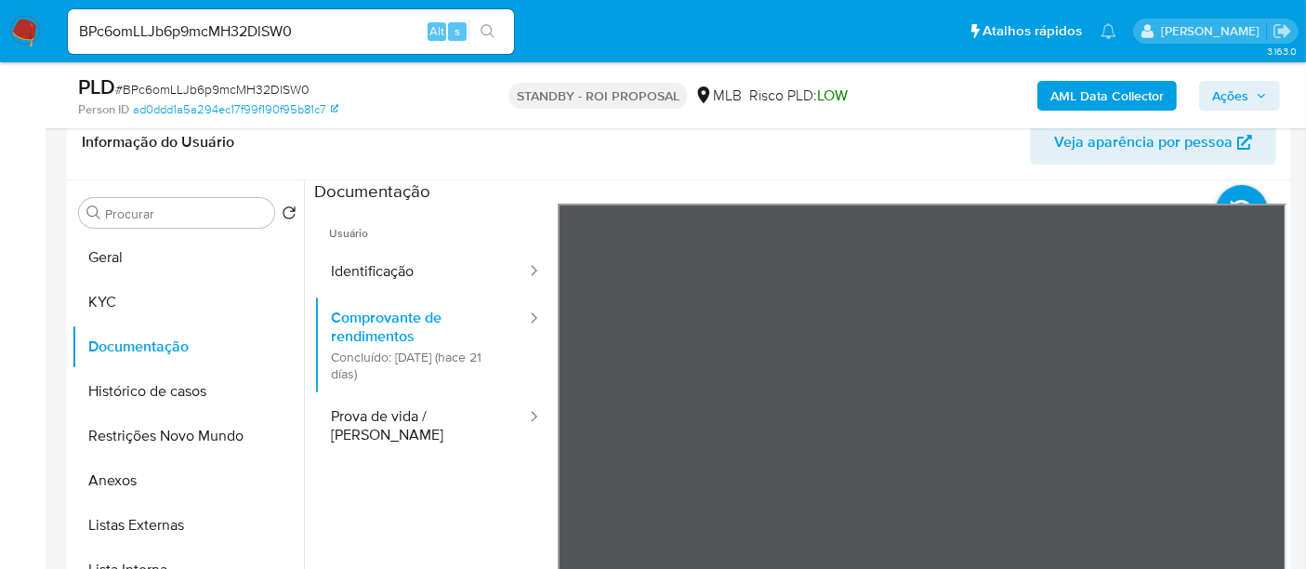
click at [398, 415] on button "Prova de vida / [PERSON_NAME]" at bounding box center [421, 425] width 214 height 63
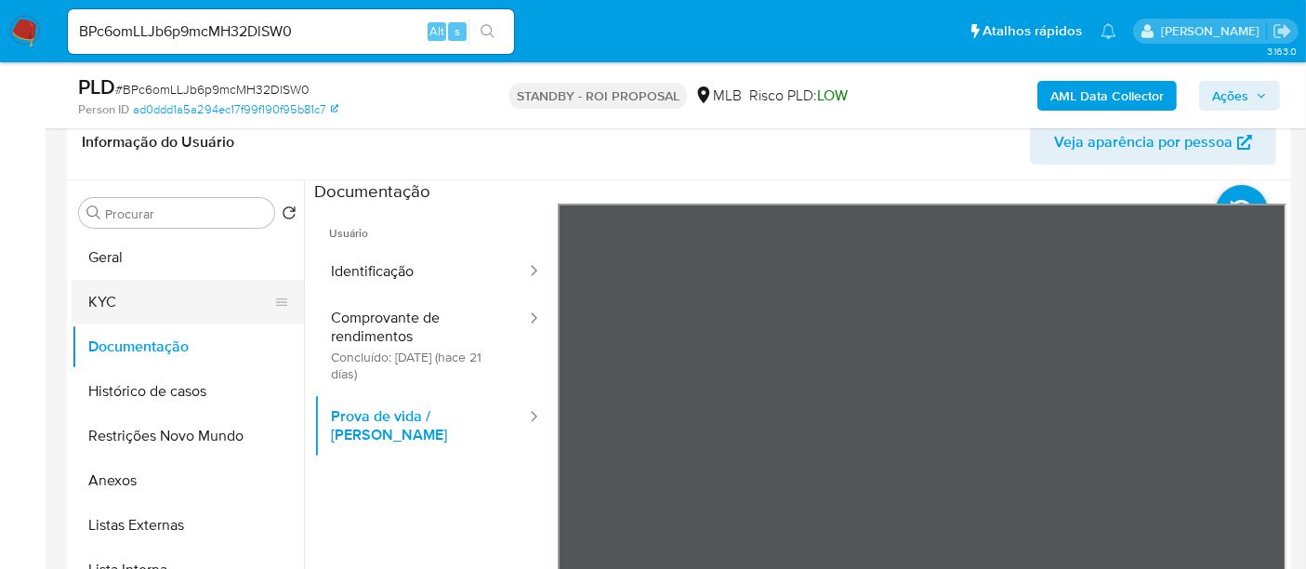
click at [94, 301] on button "KYC" at bounding box center [180, 302] width 217 height 45
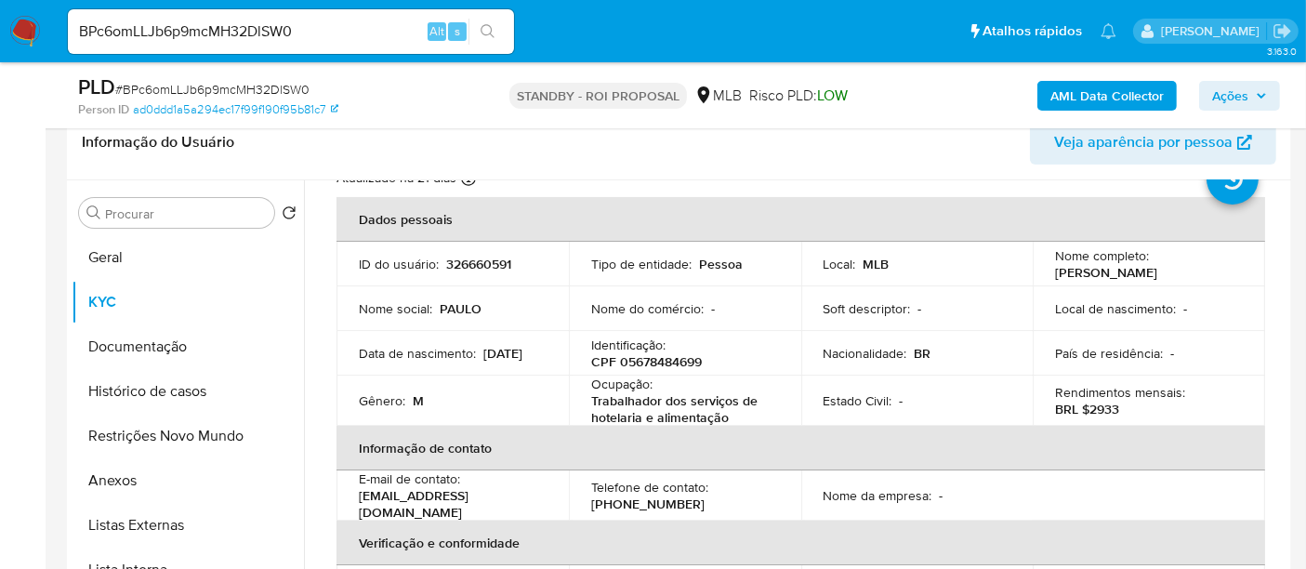
scroll to position [206, 0]
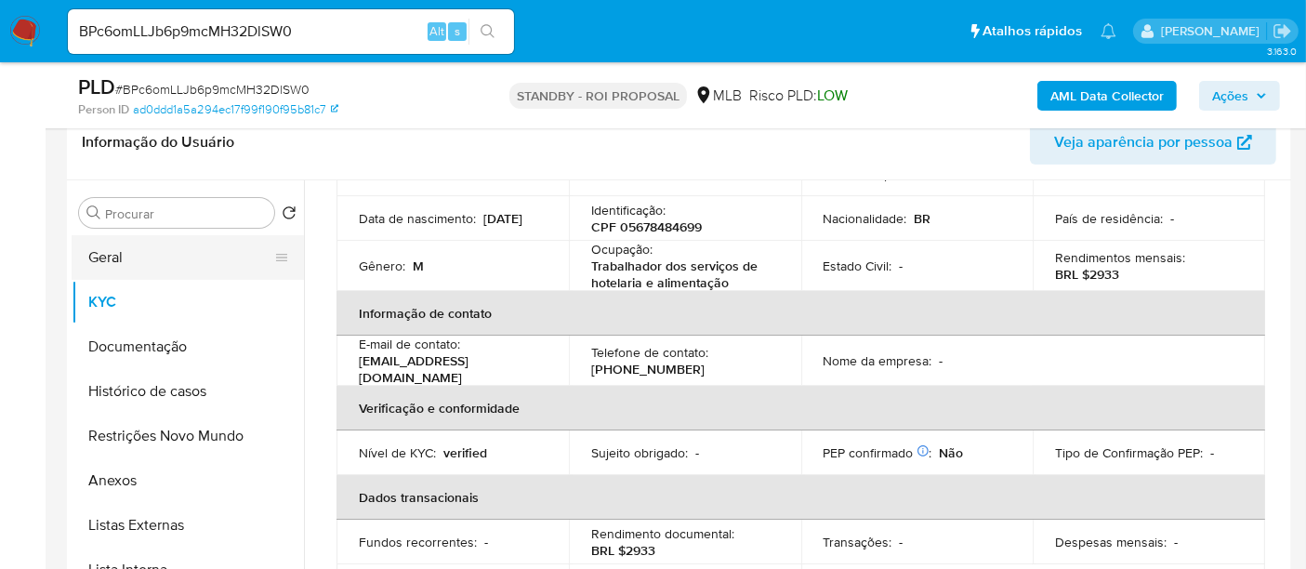
drag, startPoint x: 125, startPoint y: 253, endPoint x: 154, endPoint y: 256, distance: 28.9
click at [126, 253] on button "Geral" at bounding box center [180, 257] width 217 height 45
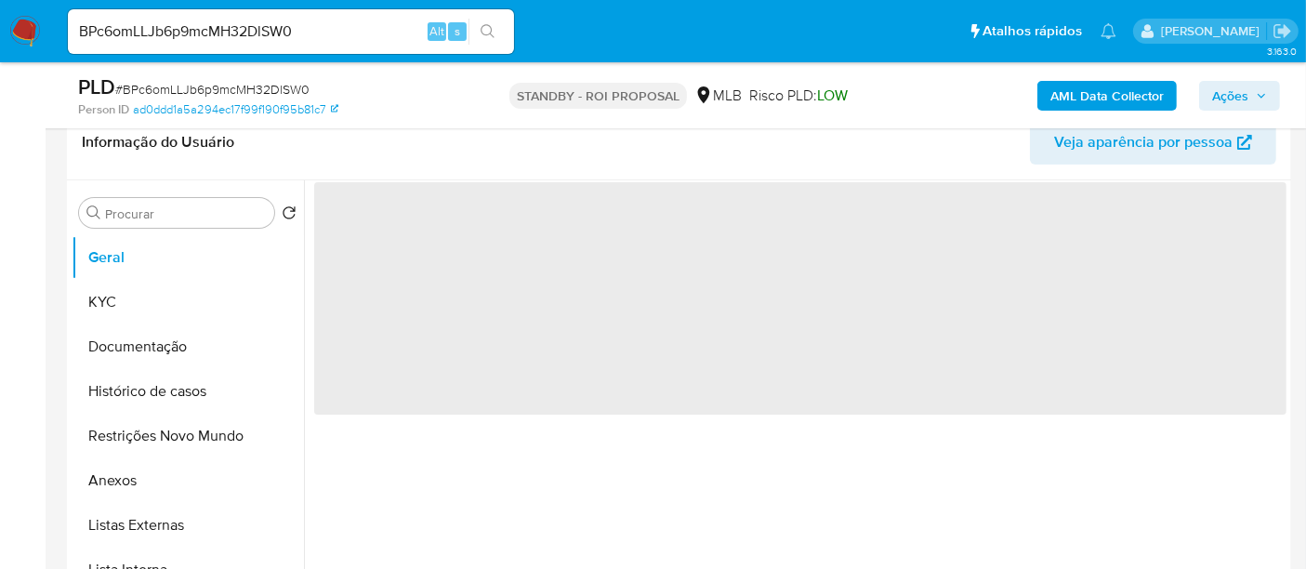
scroll to position [0, 0]
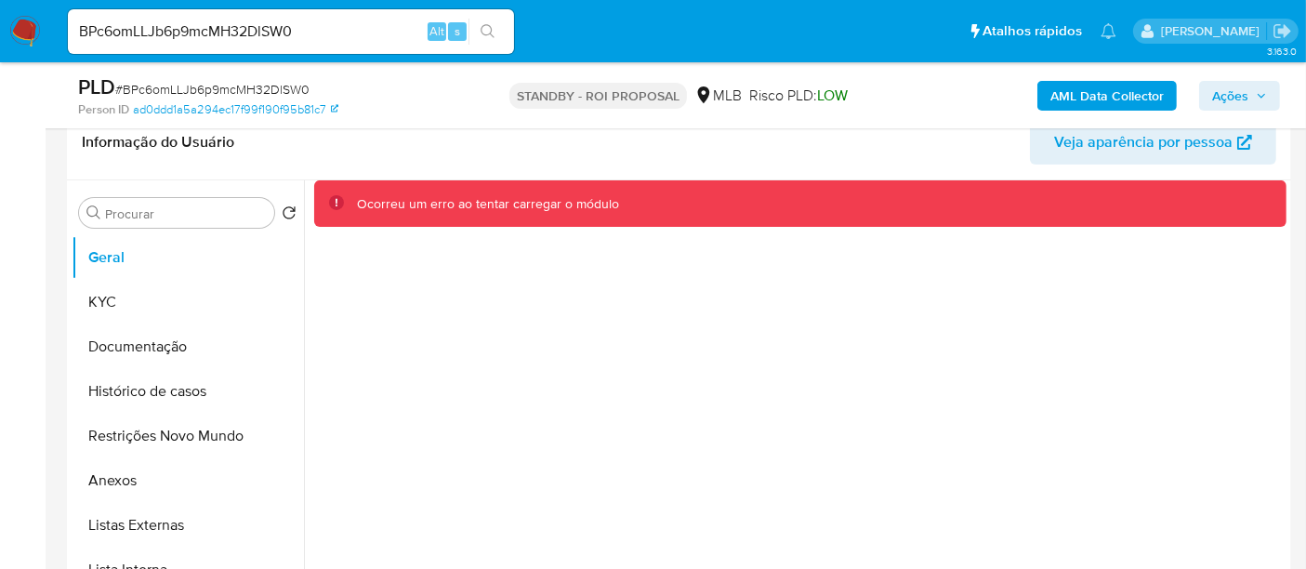
click at [26, 32] on img at bounding box center [25, 32] width 32 height 32
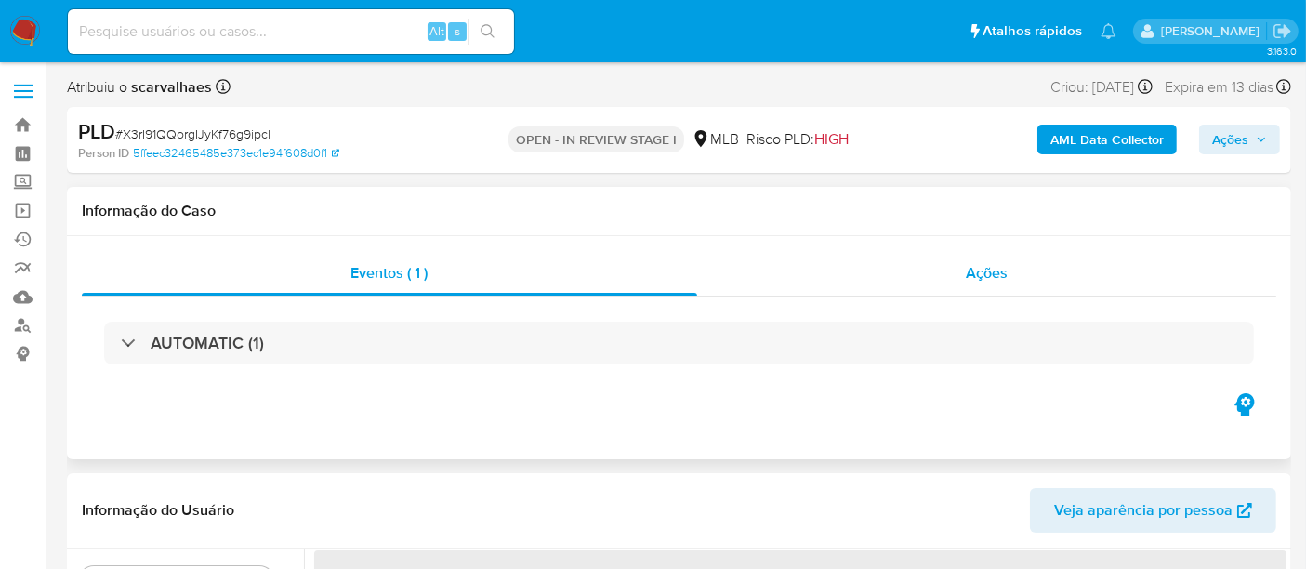
click at [992, 267] on span "Ações" at bounding box center [987, 272] width 42 height 21
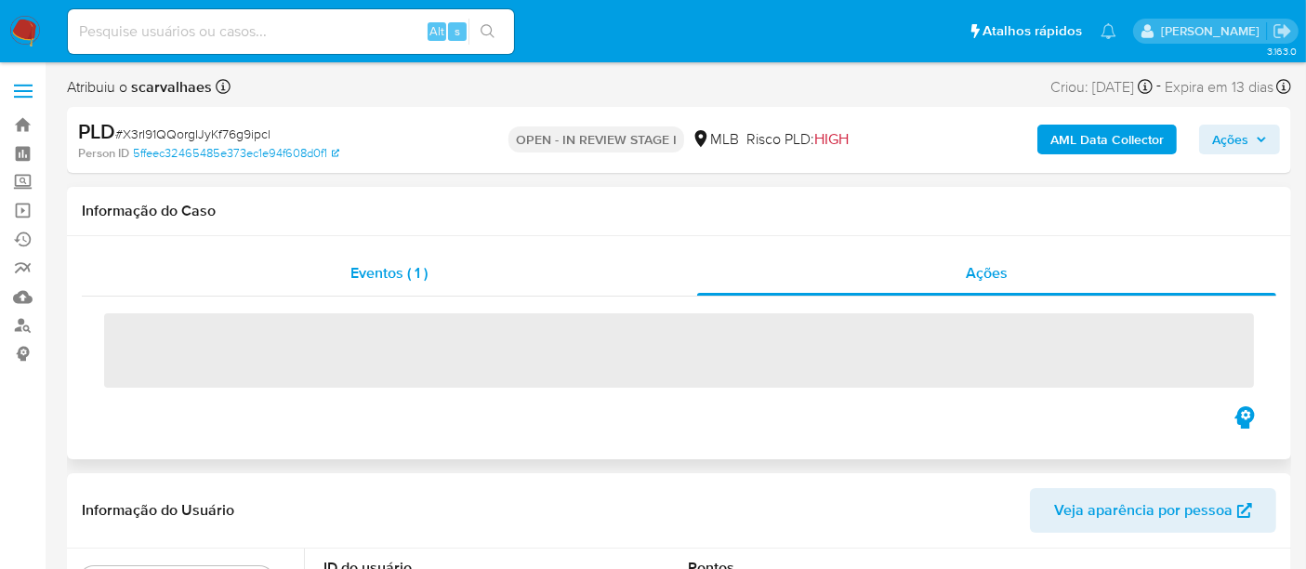
select select "10"
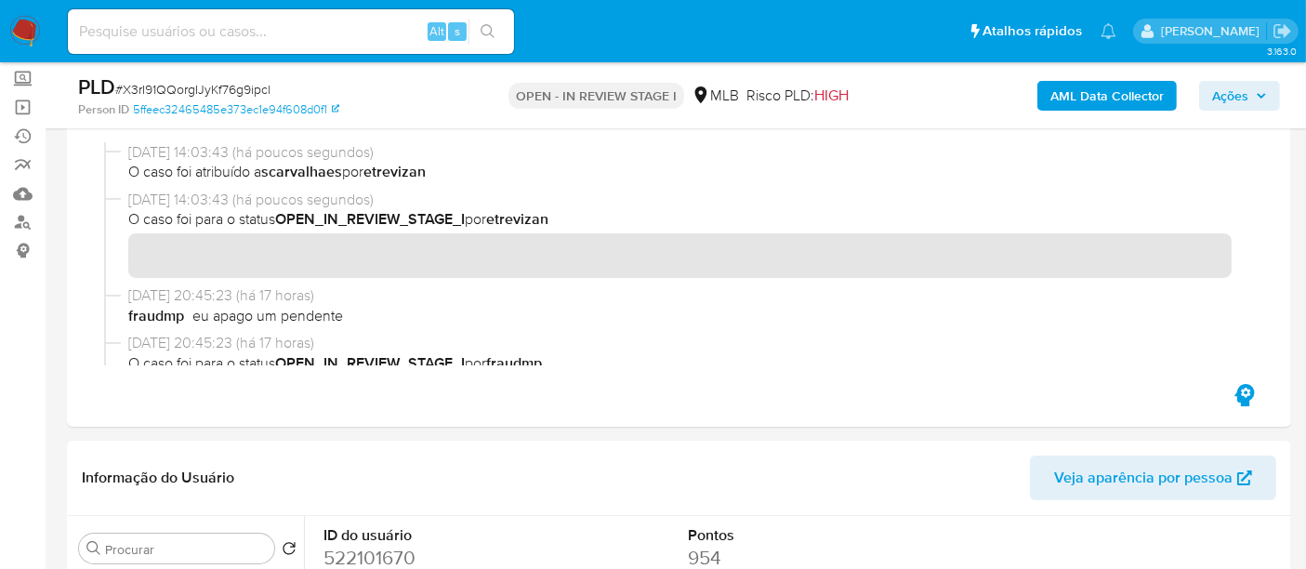
click at [16, 33] on img at bounding box center [25, 32] width 32 height 32
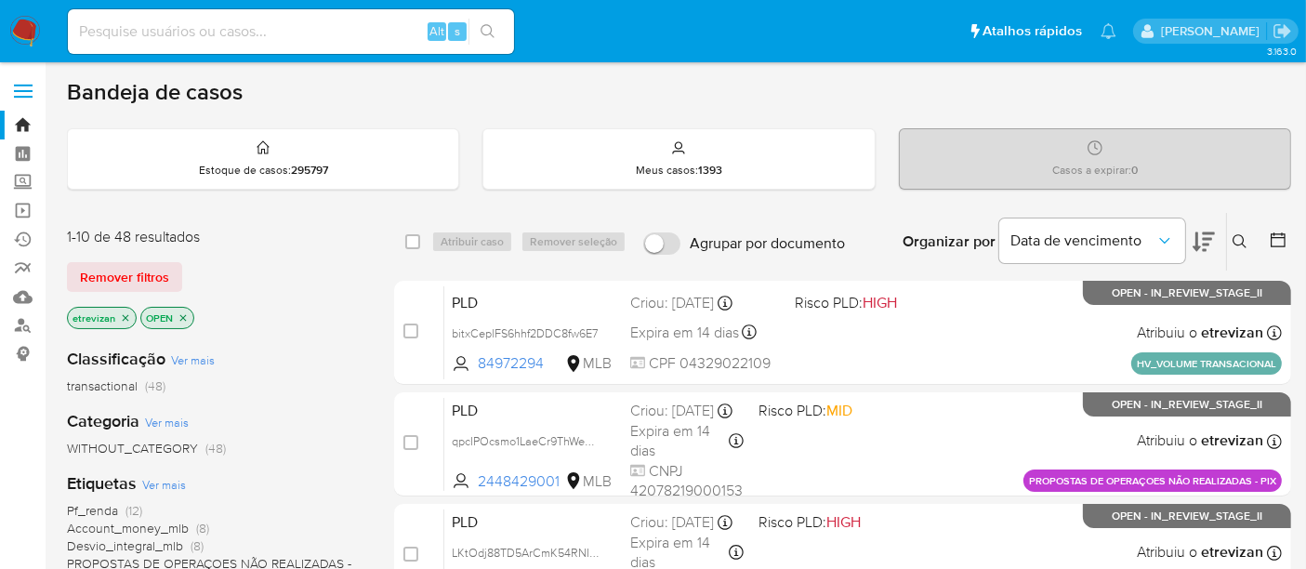
click at [131, 37] on input at bounding box center [291, 32] width 446 height 24
paste input "BPc6omLLJb6p9mcMH32DlSW0"
type input "BPc6omLLJb6p9mcMH32DlSW0"
click at [491, 24] on icon "search-icon" at bounding box center [488, 31] width 15 height 15
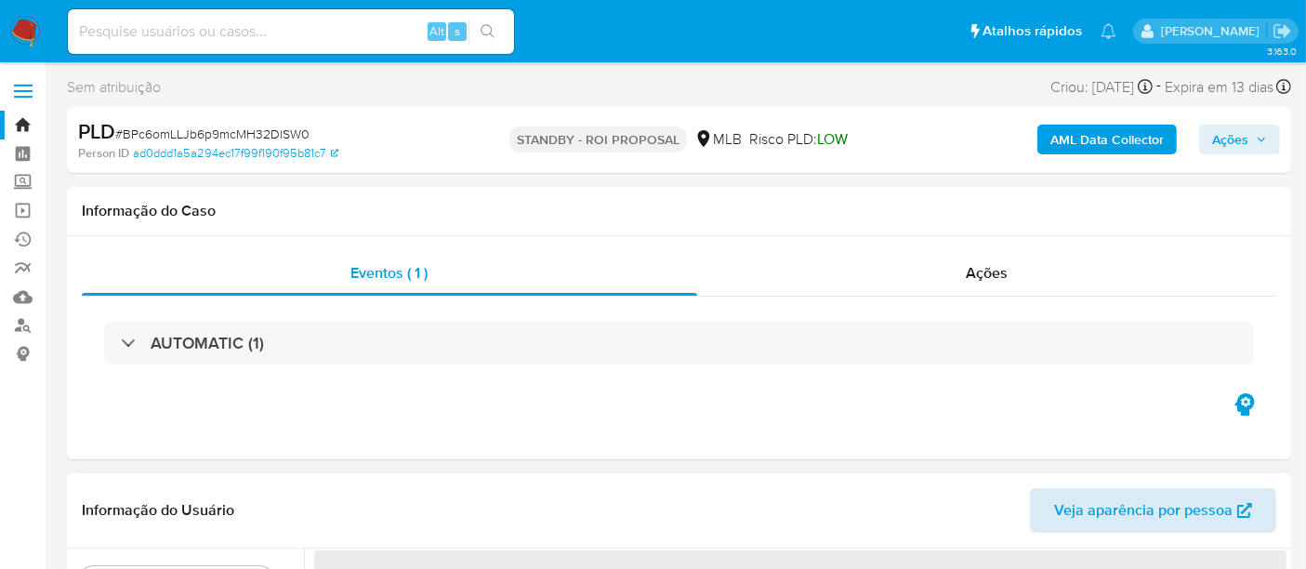
select select "10"
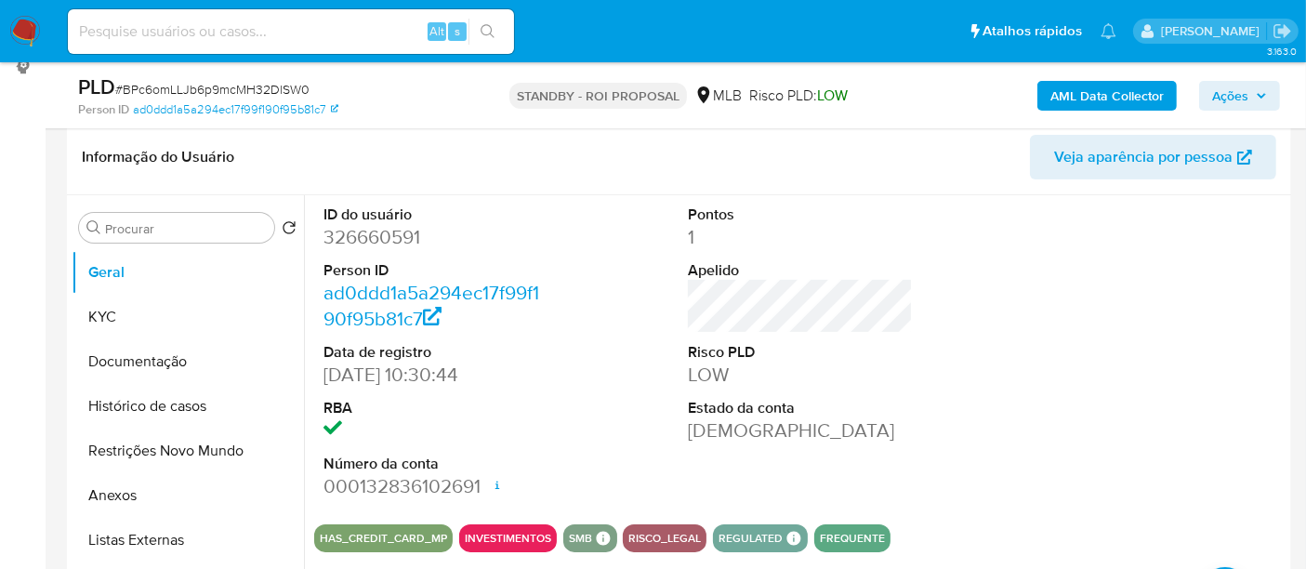
scroll to position [310, 0]
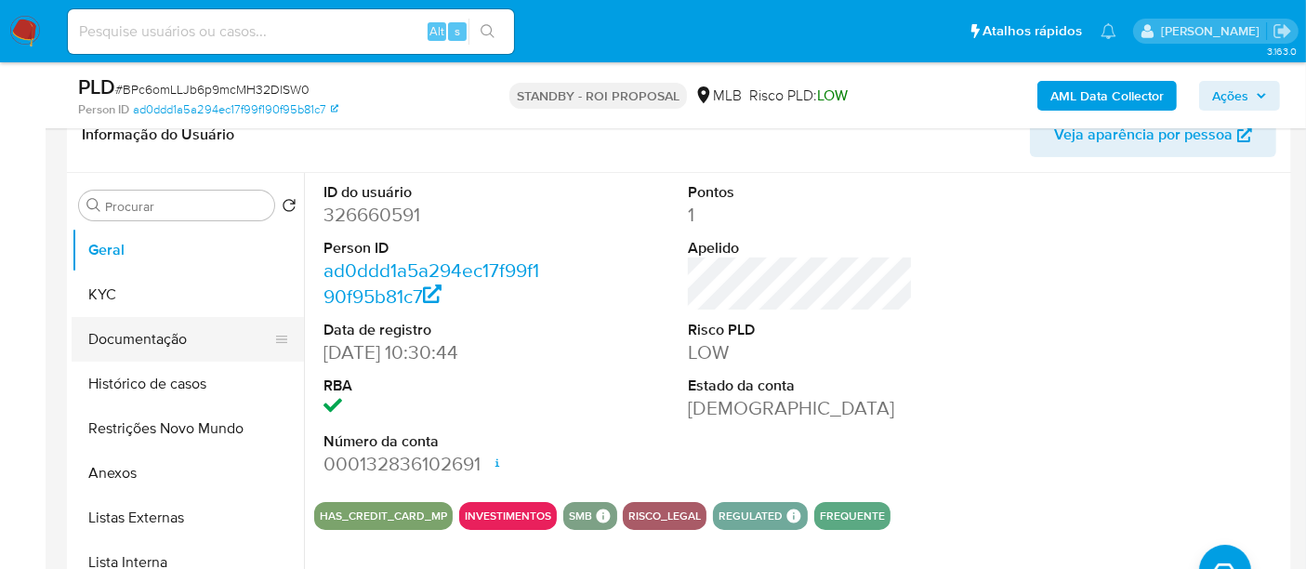
click at [153, 356] on button "Documentação" at bounding box center [180, 339] width 217 height 45
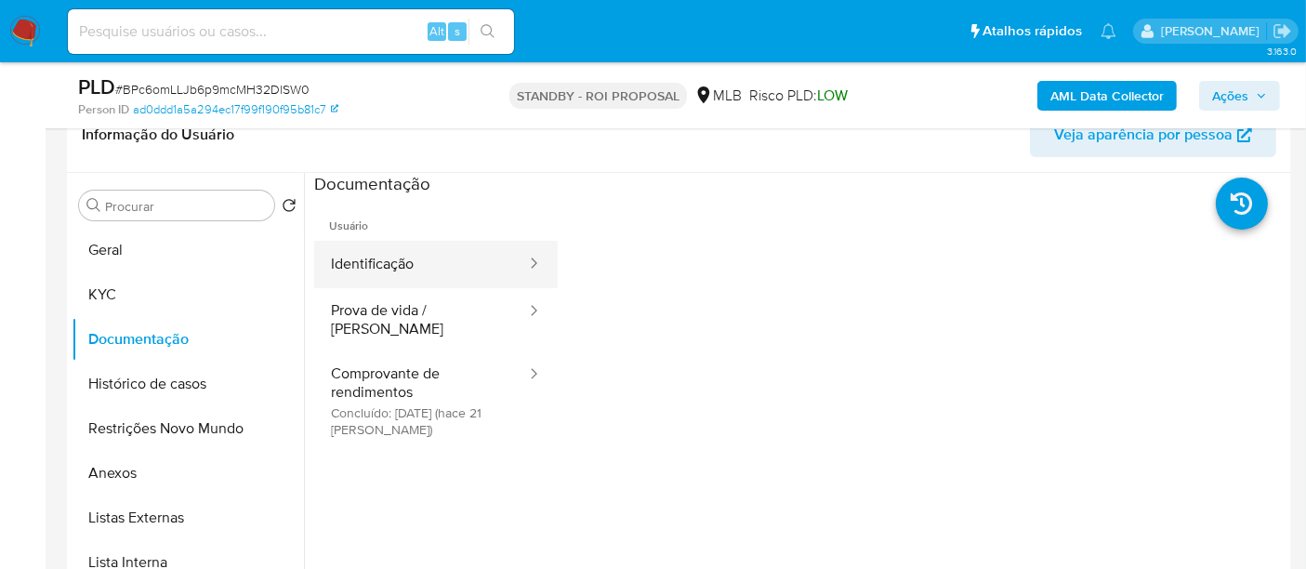
click at [409, 253] on button "Identificação" at bounding box center [421, 264] width 214 height 47
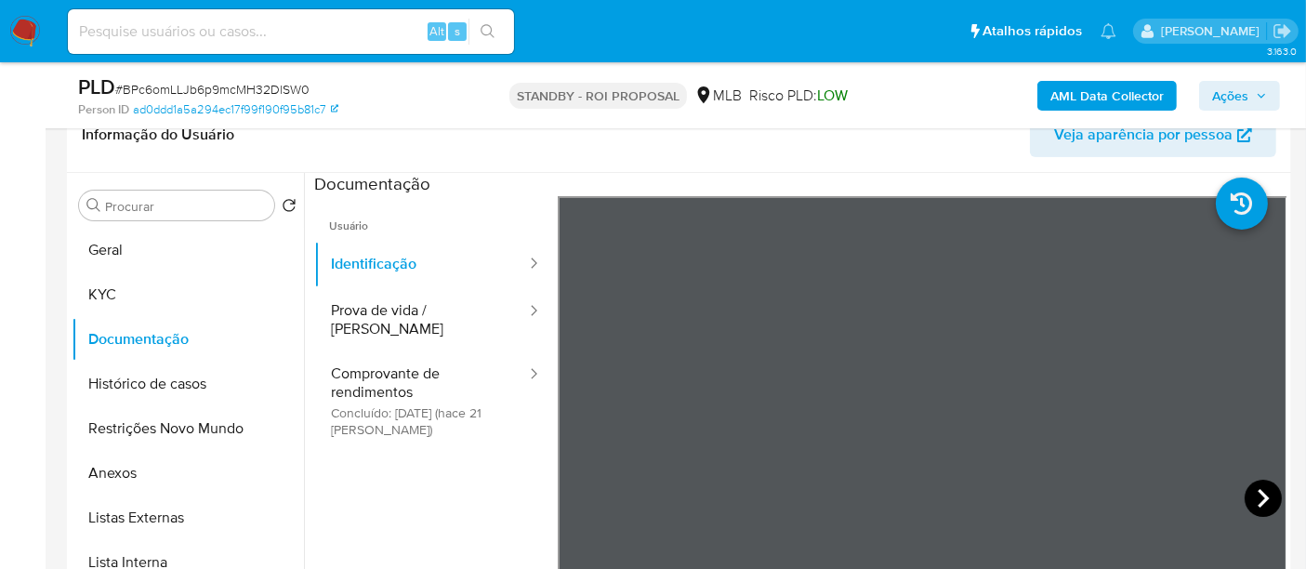
click at [1258, 503] on icon at bounding box center [1263, 498] width 11 height 19
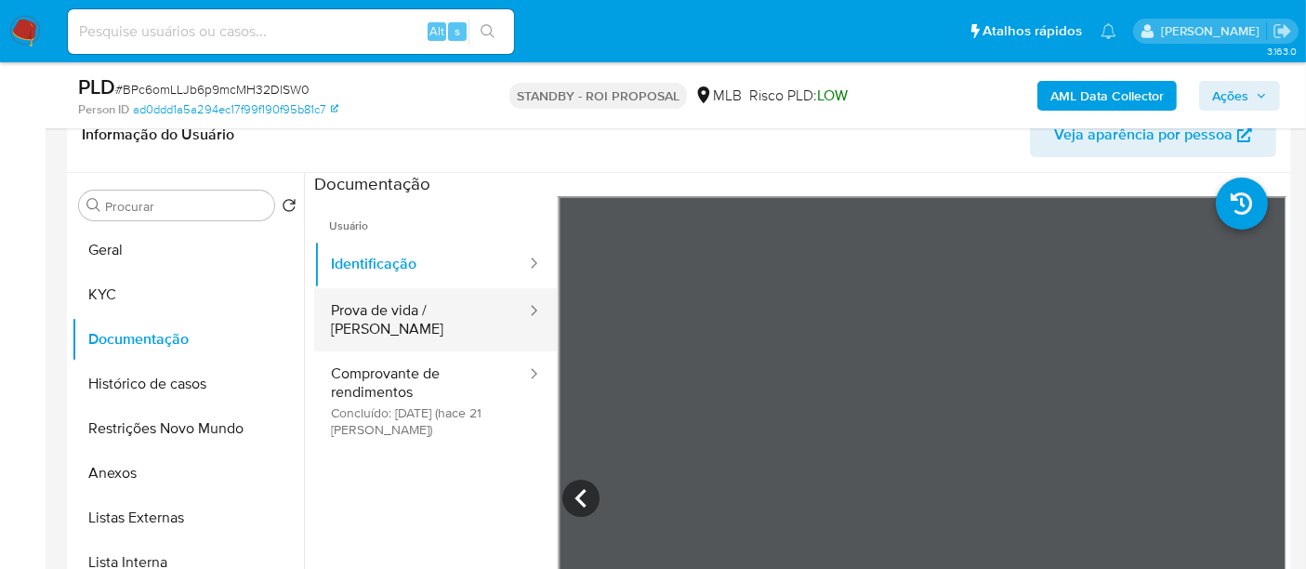
drag, startPoint x: 439, startPoint y: 313, endPoint x: 454, endPoint y: 311, distance: 15.0
click at [439, 312] on button "Prova de vida / [PERSON_NAME]" at bounding box center [421, 319] width 214 height 63
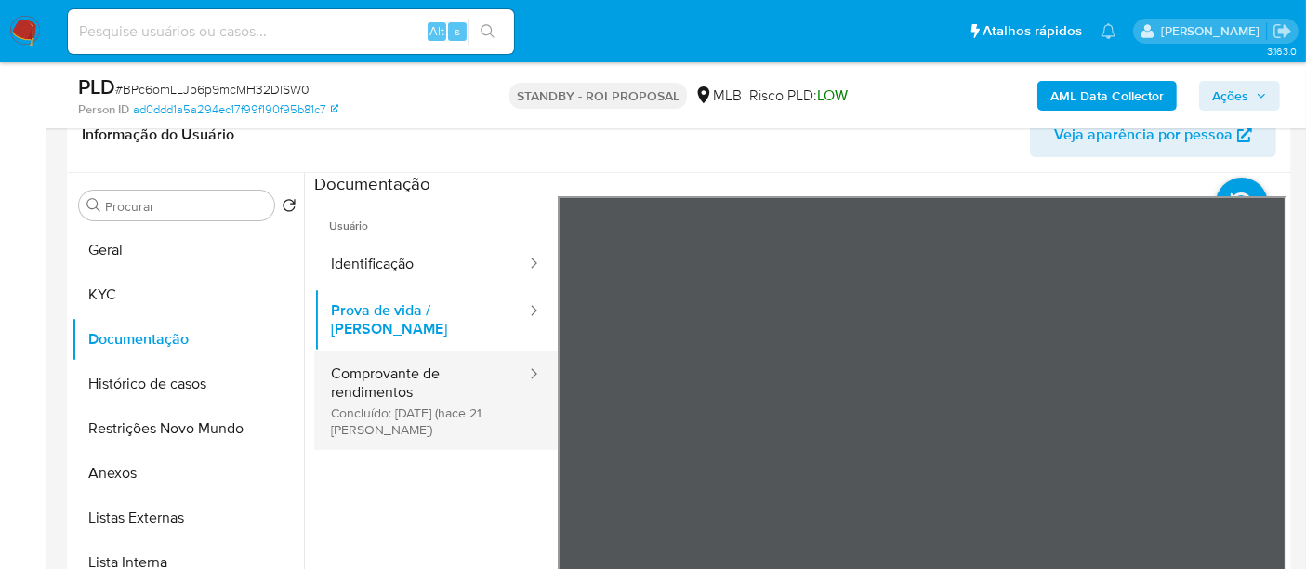
click at [374, 369] on button "Comprovante de rendimentos Concluído: [DATE] (hace 21 [PERSON_NAME])" at bounding box center [421, 400] width 214 height 99
